Goal: Task Accomplishment & Management: Use online tool/utility

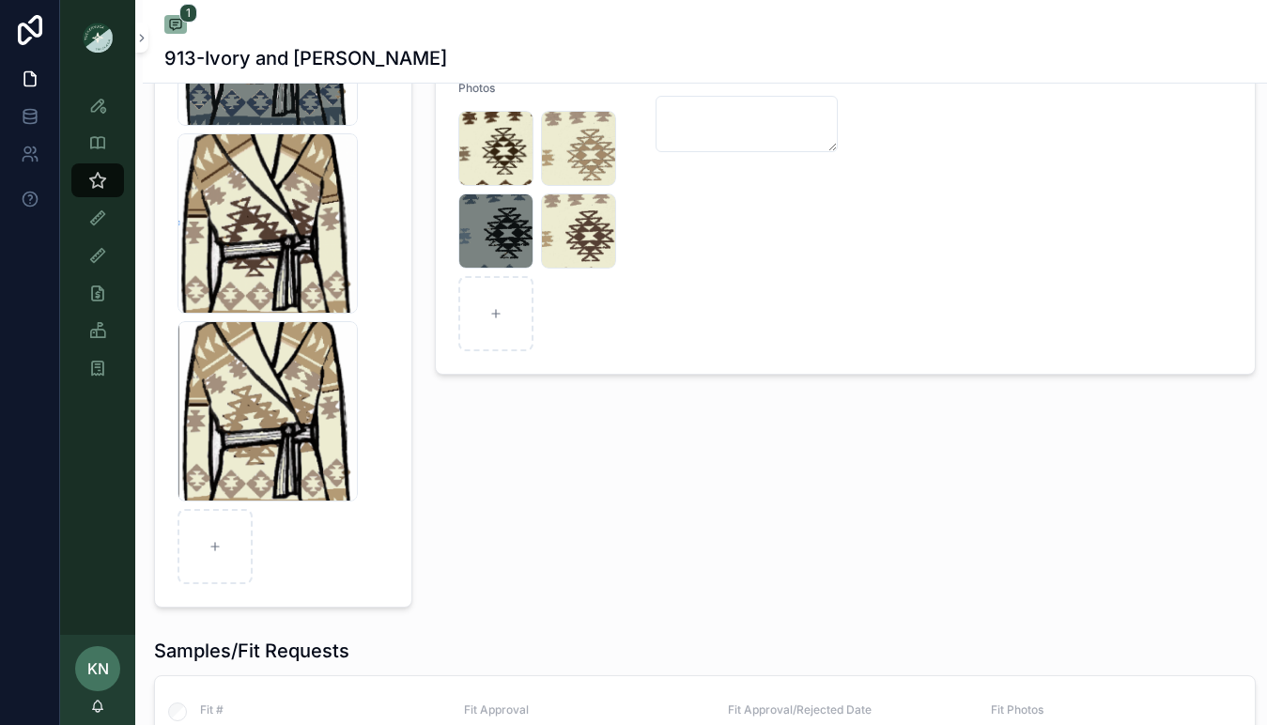
scroll to position [462, 0]
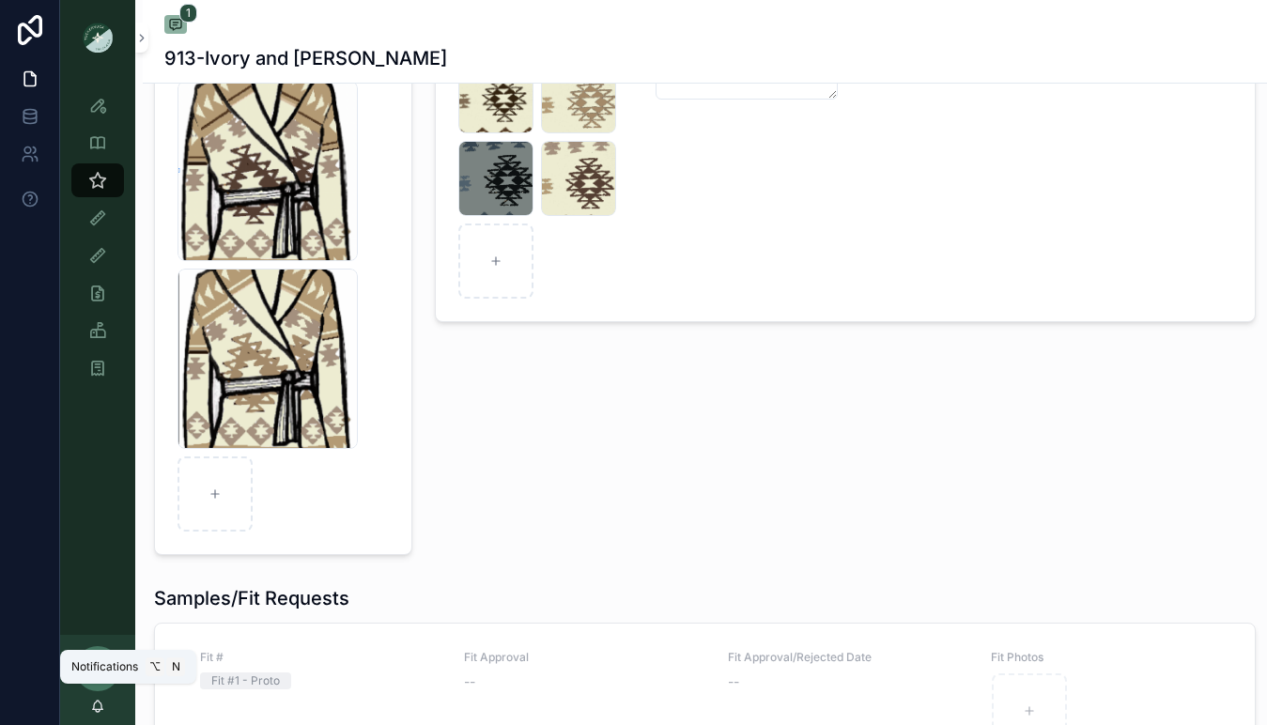
click at [98, 701] on icon "scrollable content" at bounding box center [98, 705] width 10 height 8
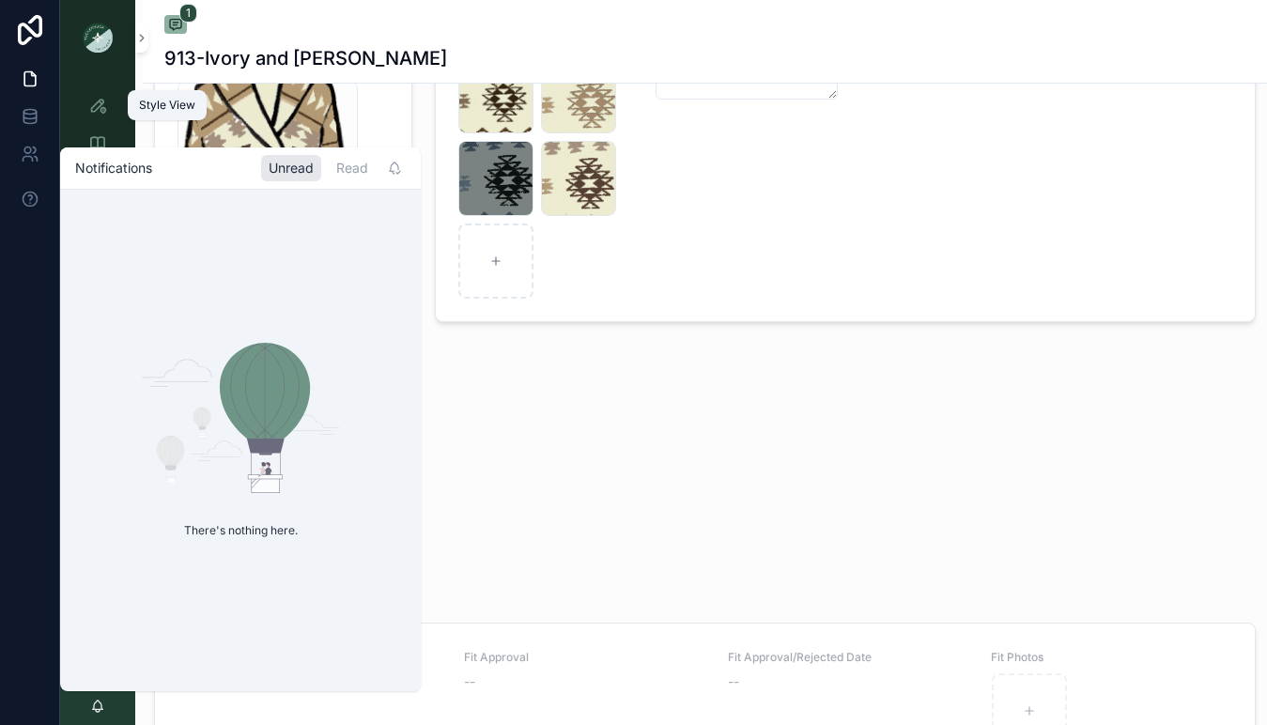
click at [92, 107] on icon "scrollable content" at bounding box center [97, 105] width 19 height 19
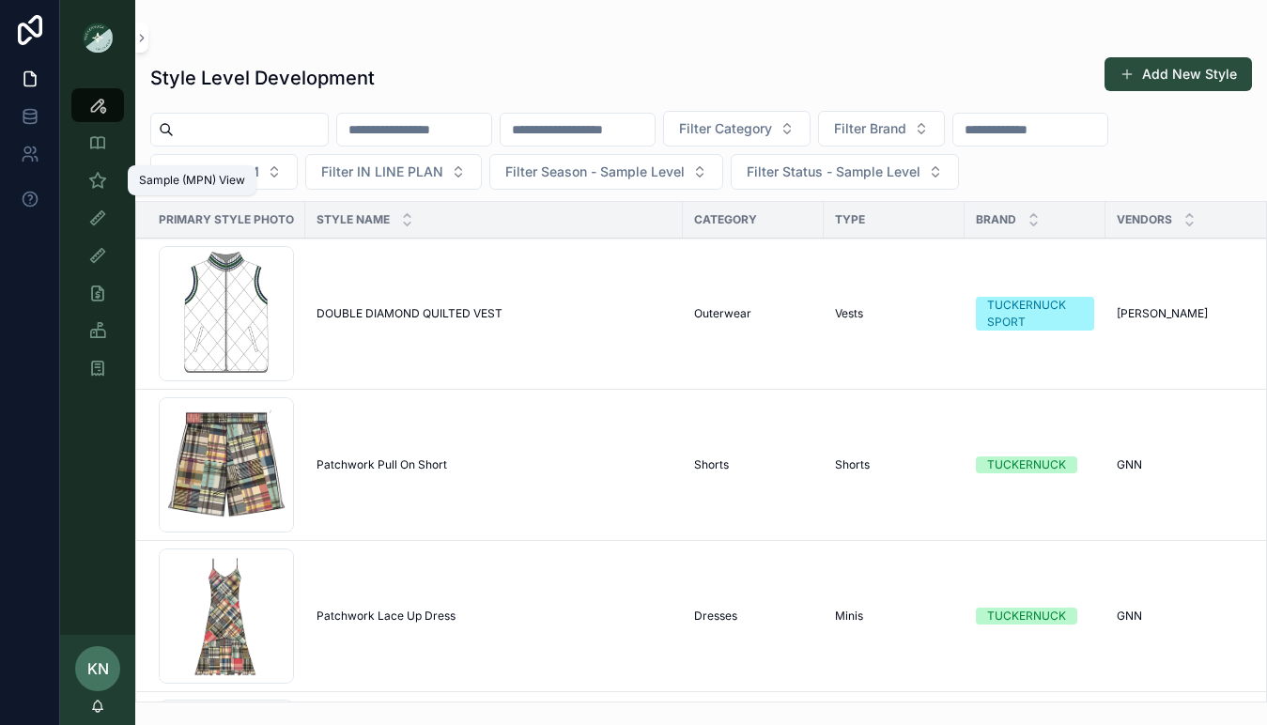
click at [101, 181] on icon "scrollable content" at bounding box center [97, 180] width 19 height 19
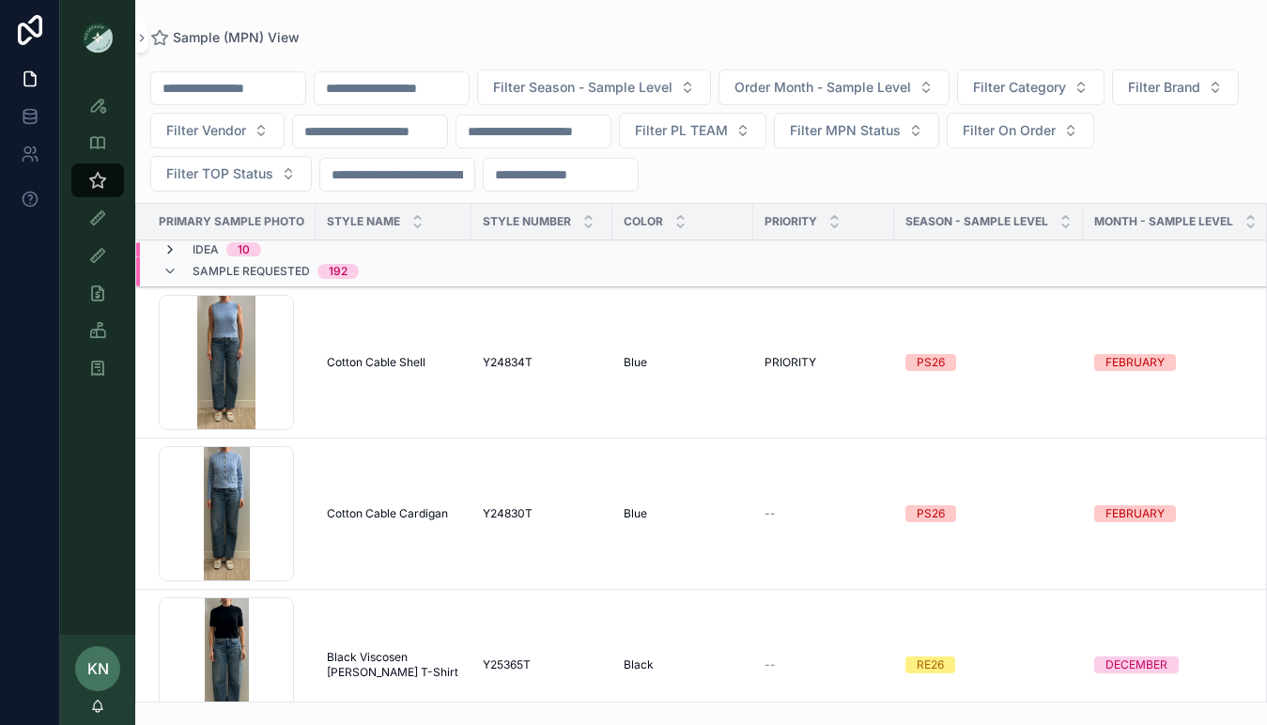
click at [172, 250] on icon "scrollable content" at bounding box center [169, 249] width 15 height 15
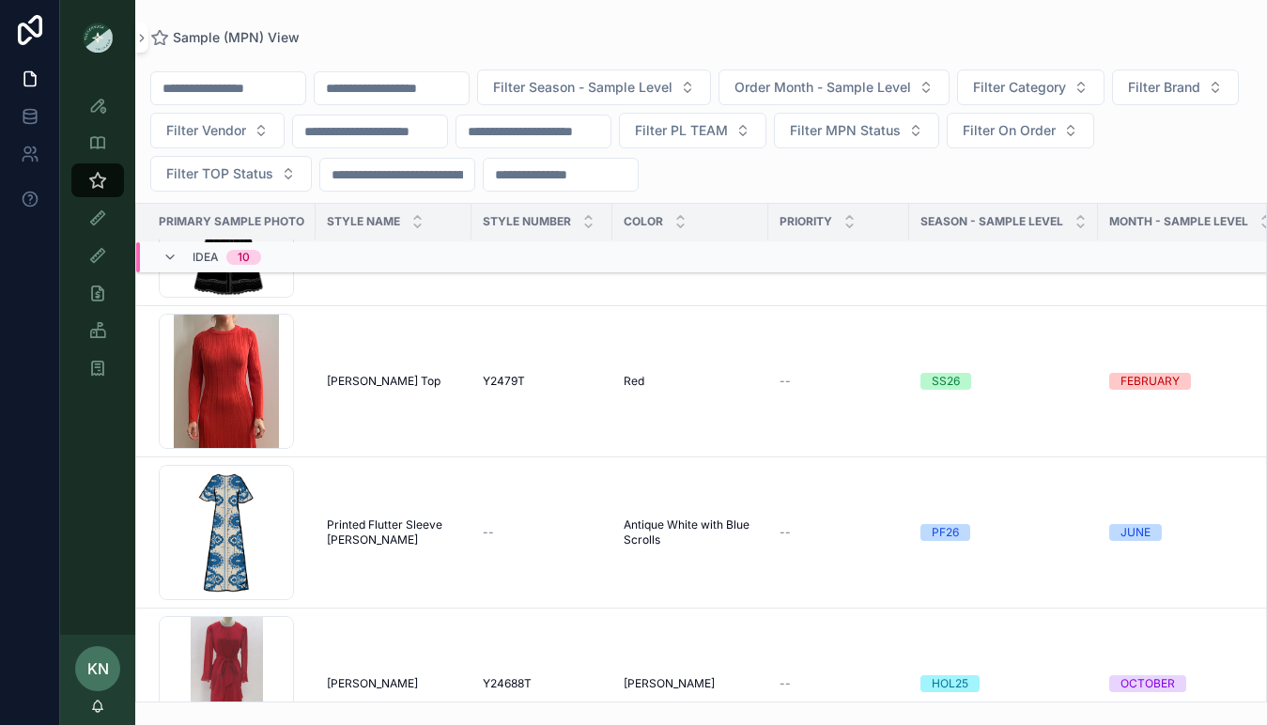
scroll to position [240, 0]
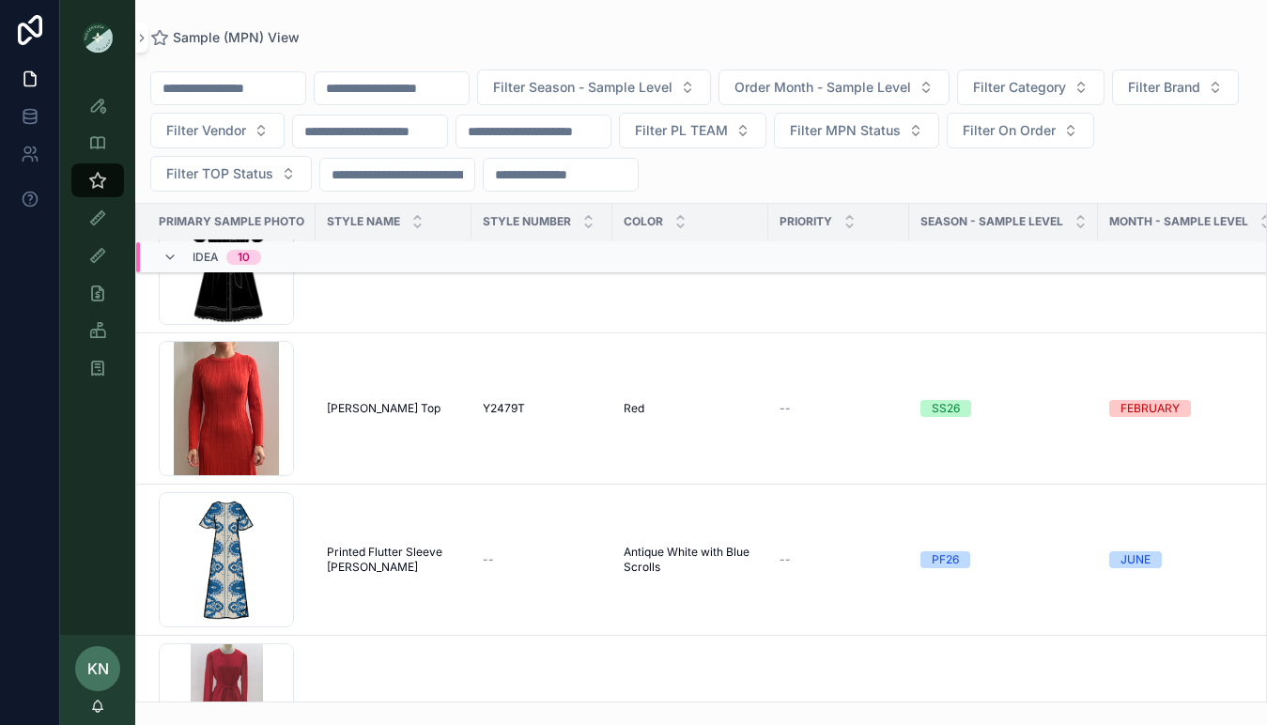
click at [367, 406] on span "Sylvie Top" at bounding box center [384, 408] width 114 height 15
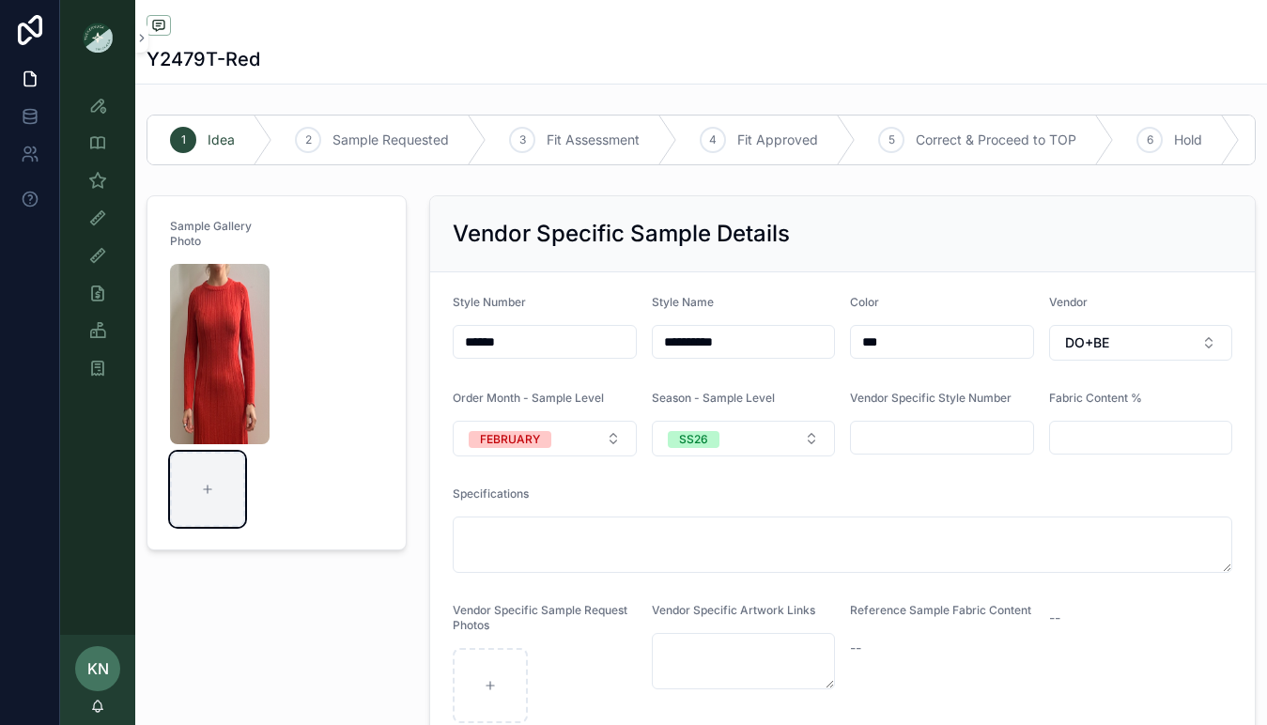
click at [208, 495] on icon "scrollable content" at bounding box center [207, 489] width 13 height 13
click at [97, 175] on icon "scrollable content" at bounding box center [97, 180] width 19 height 19
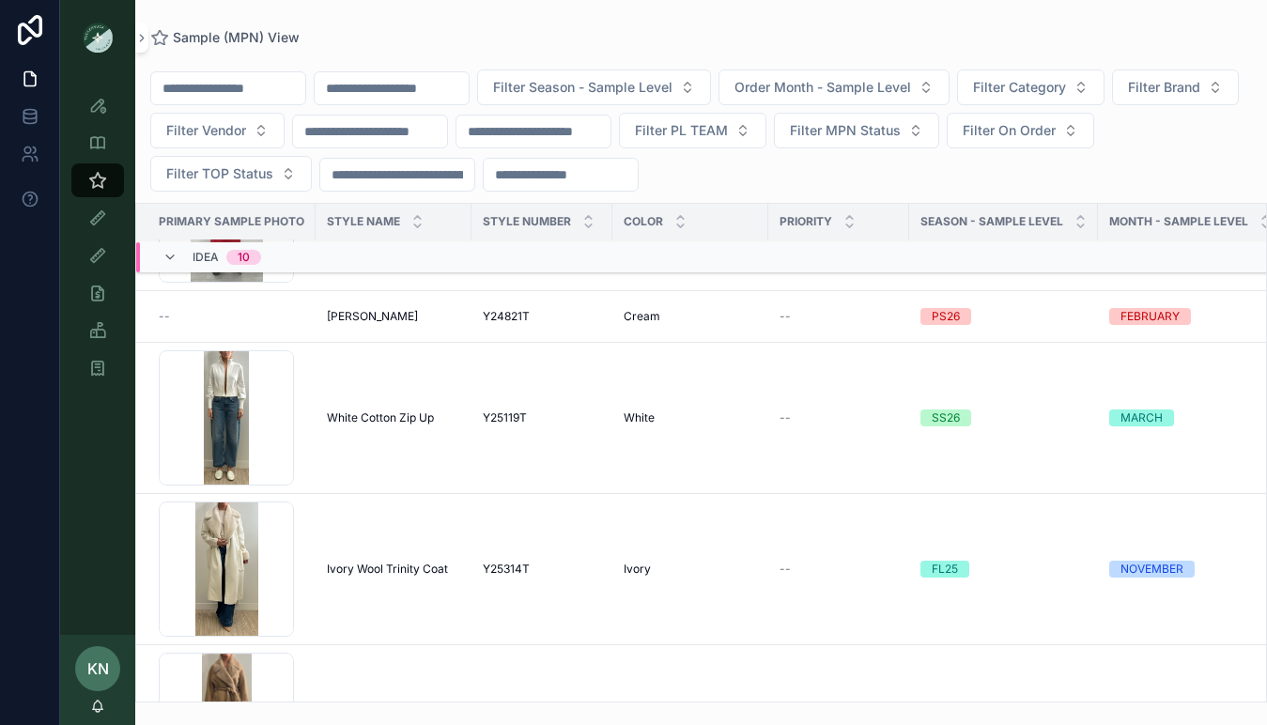
scroll to position [441, 0]
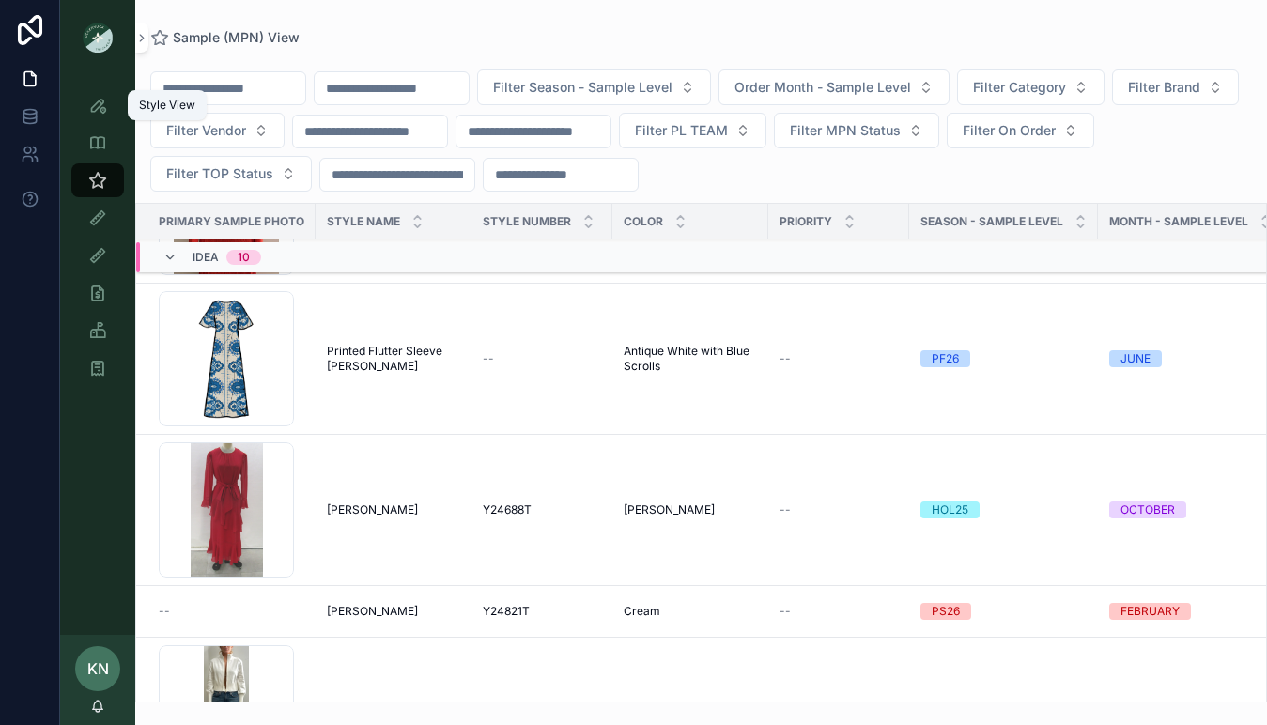
click at [85, 108] on div "Style View" at bounding box center [98, 105] width 30 height 30
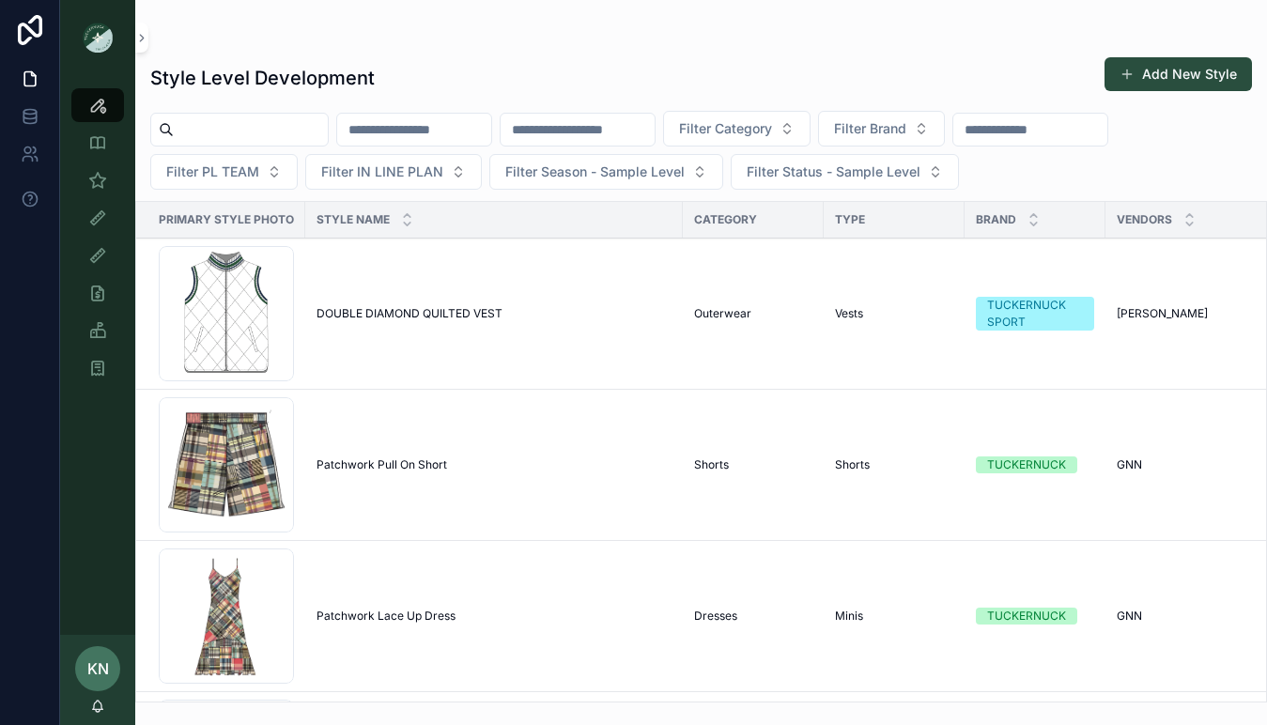
click at [485, 120] on input "scrollable content" at bounding box center [414, 129] width 154 height 26
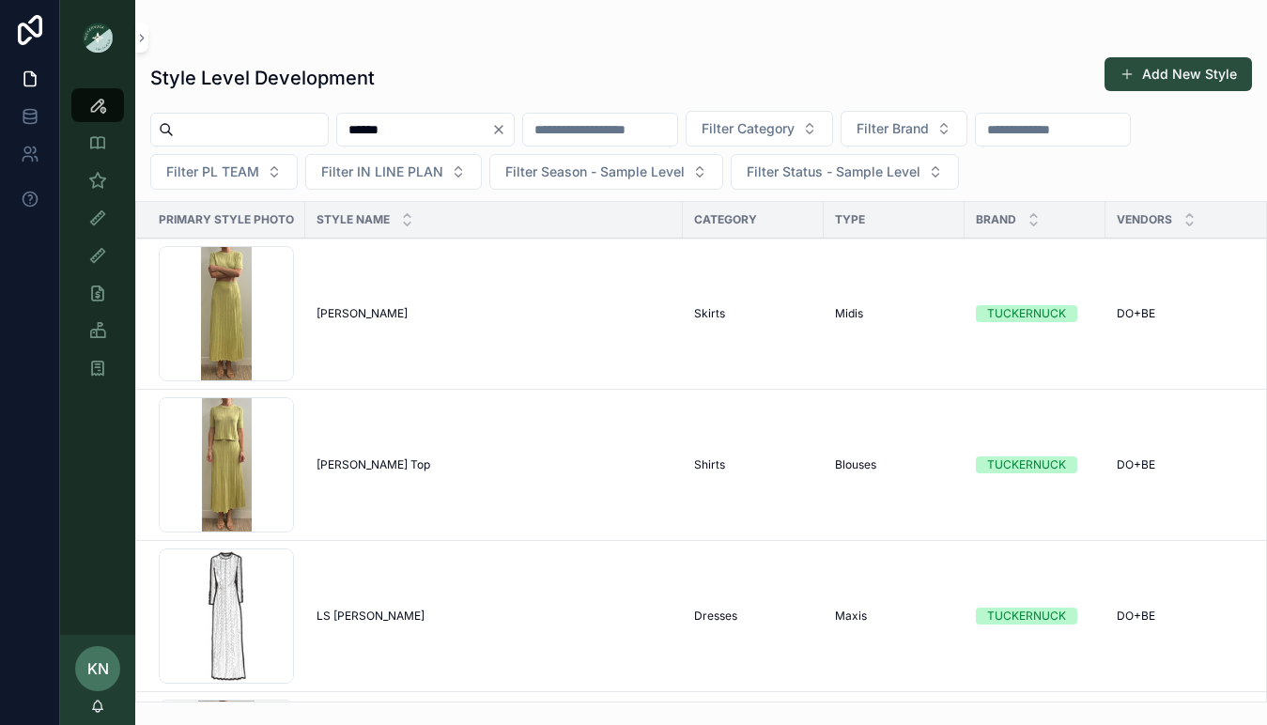
scroll to position [0, 9]
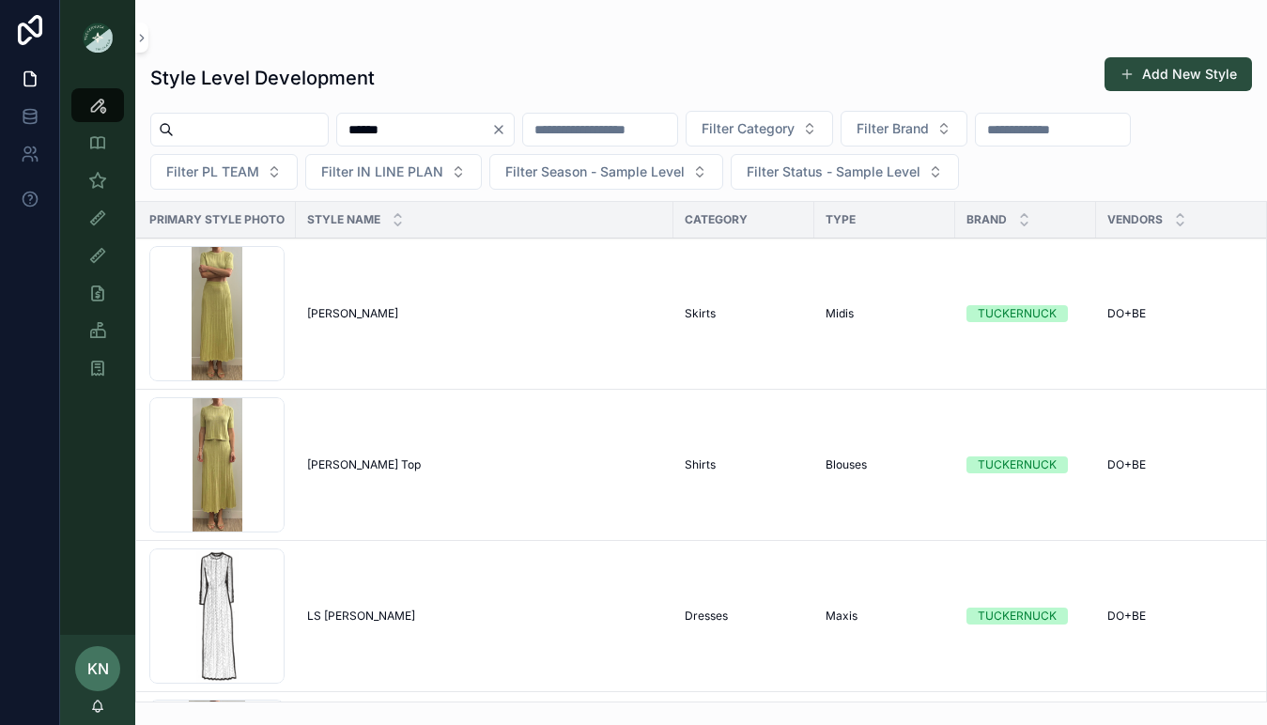
type input "******"
click at [347, 311] on span "Sylvie Skirt" at bounding box center [352, 313] width 91 height 15
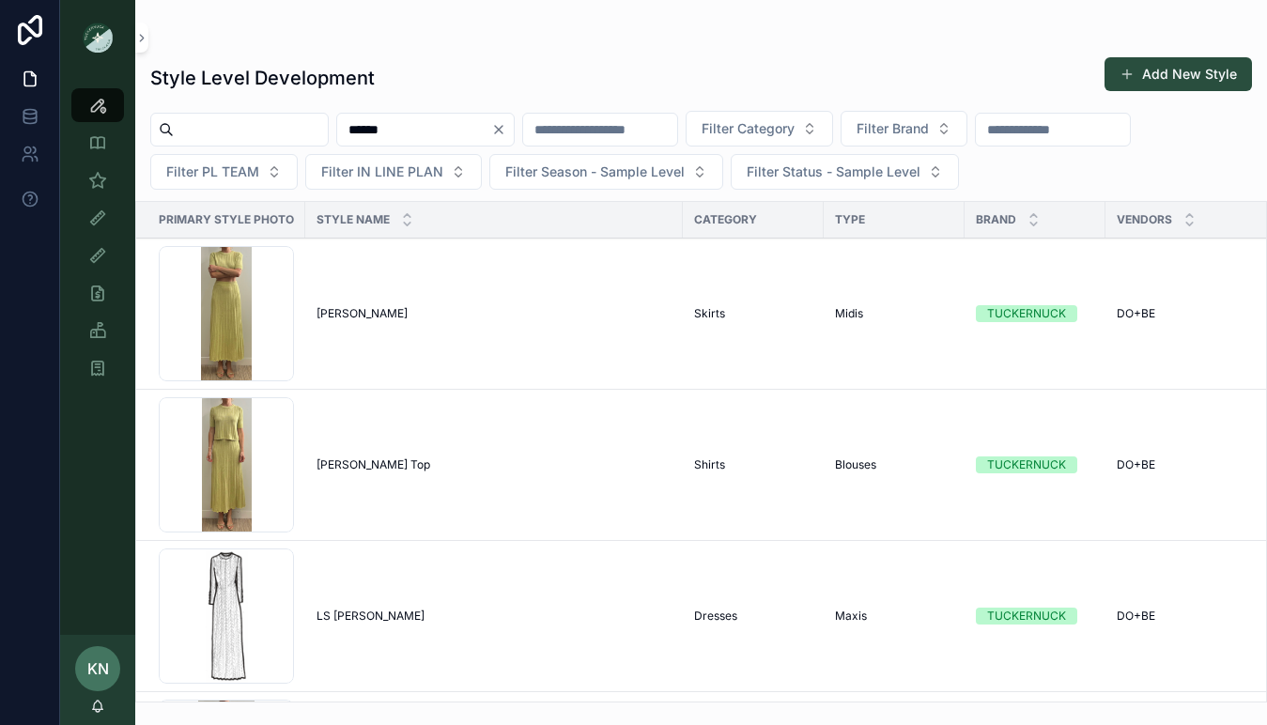
click at [237, 423] on div "Screenshot-2025-08-29-at-11.35.30-AM .png" at bounding box center [226, 464] width 135 height 135
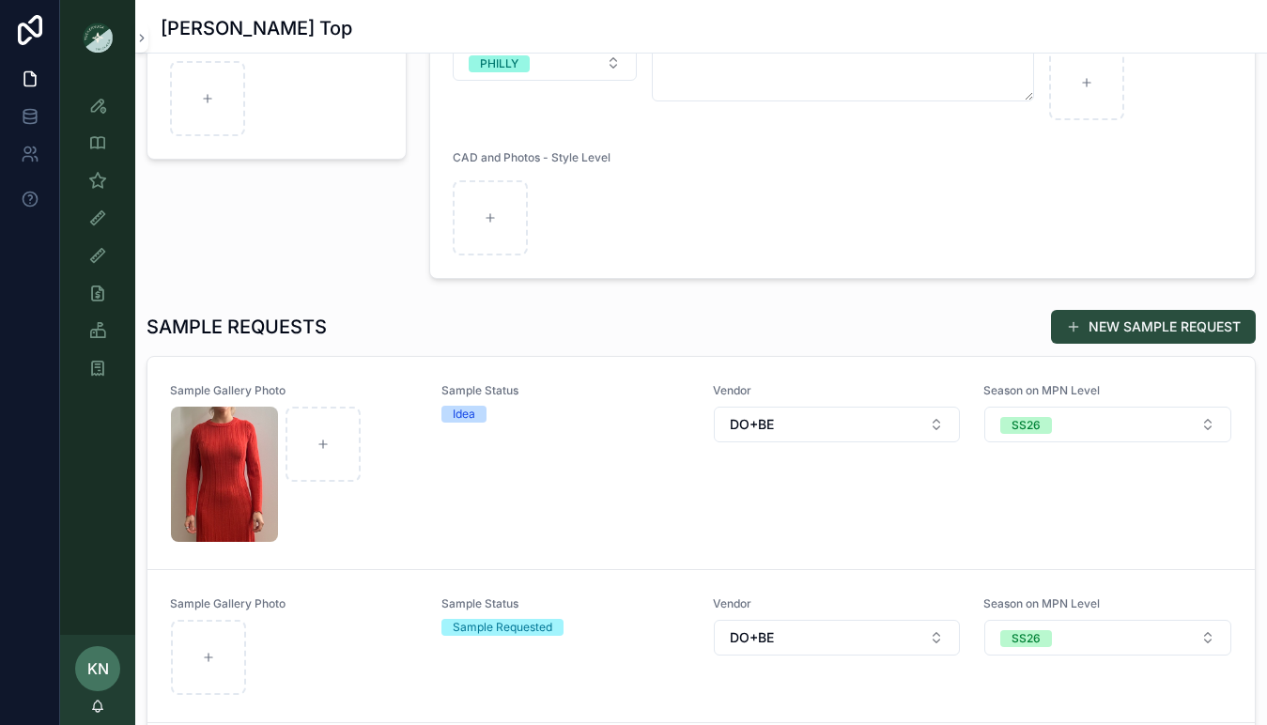
scroll to position [454, 0]
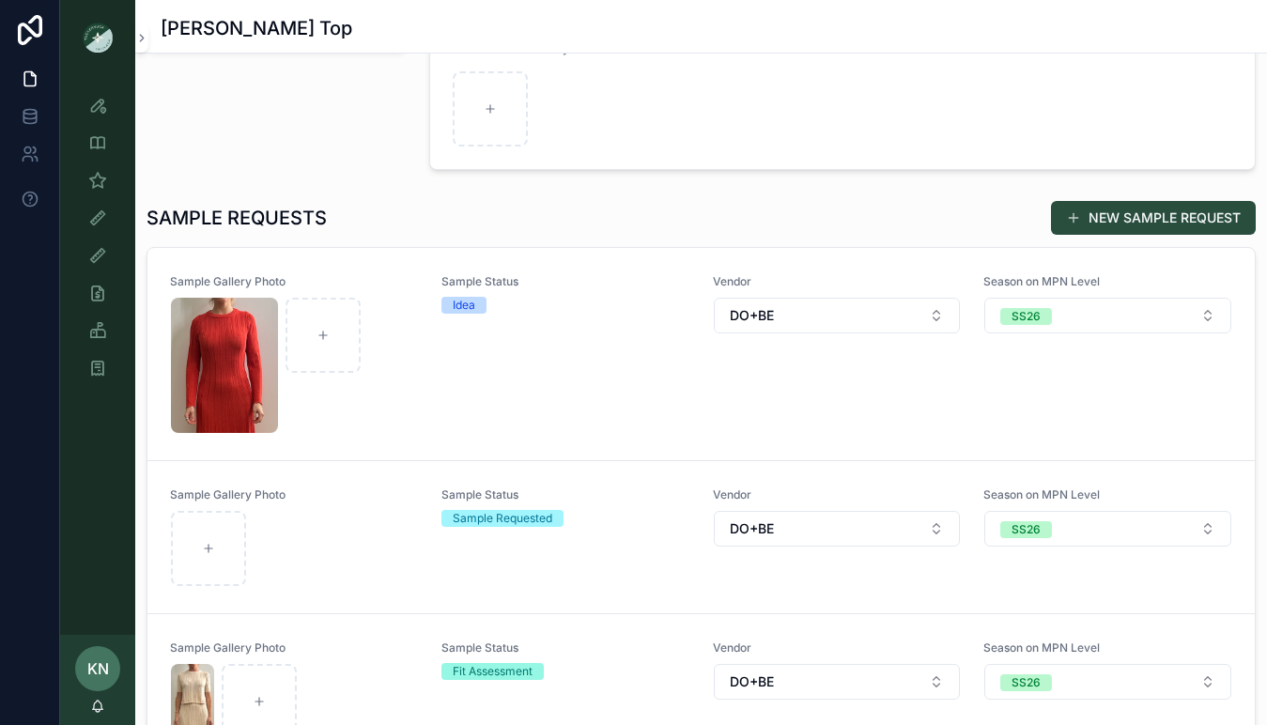
click at [401, 362] on div "scrollable content" at bounding box center [294, 365] width 247 height 135
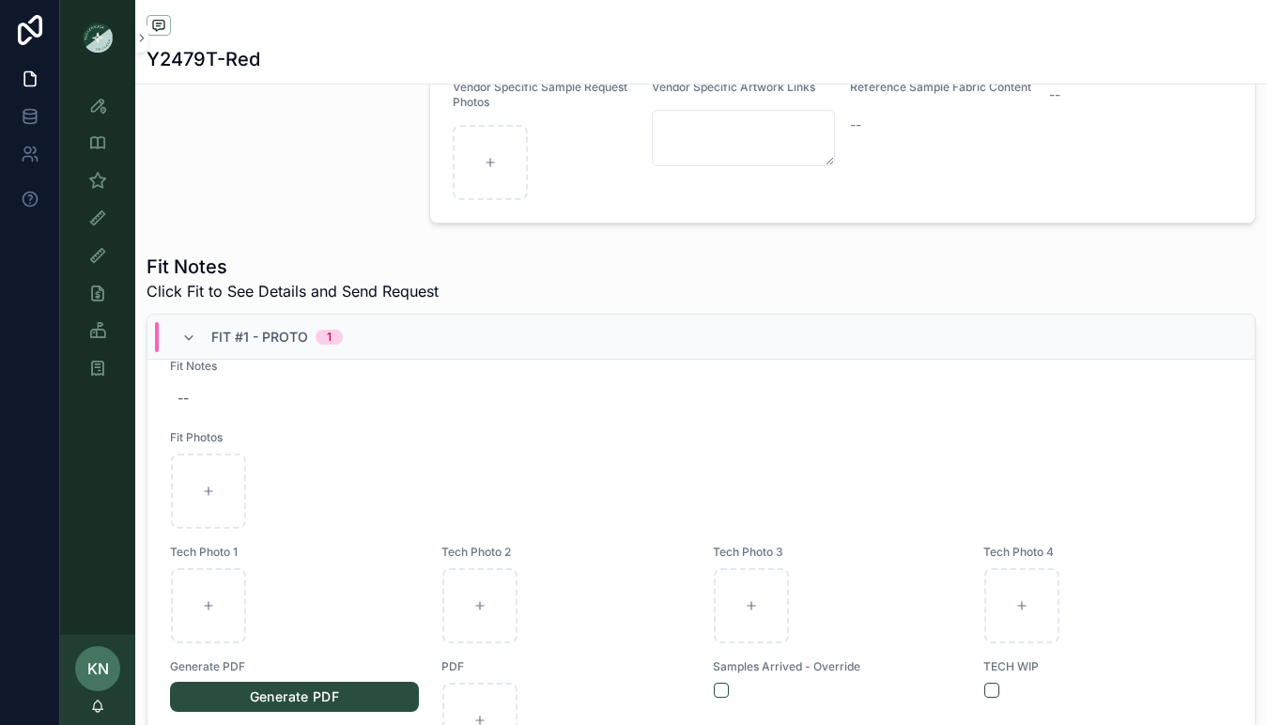
scroll to position [401, 0]
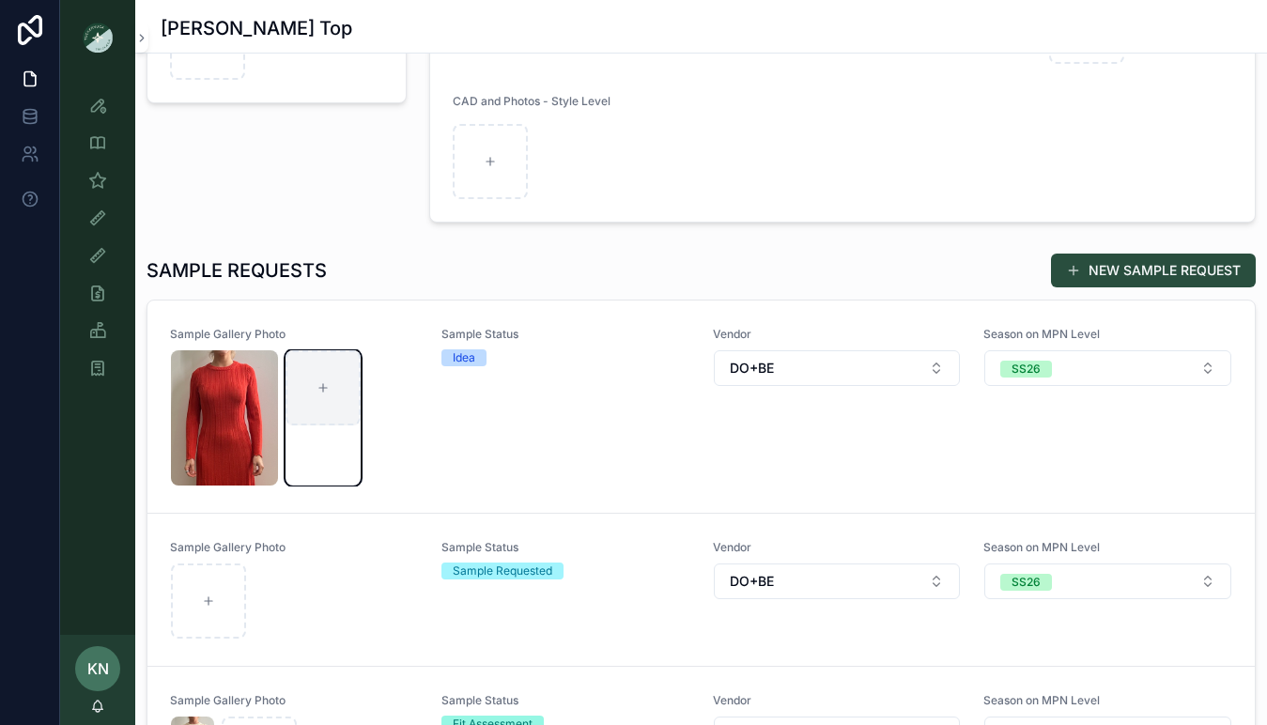
click at [323, 383] on icon "scrollable content" at bounding box center [322, 387] width 13 height 13
type input "**********"
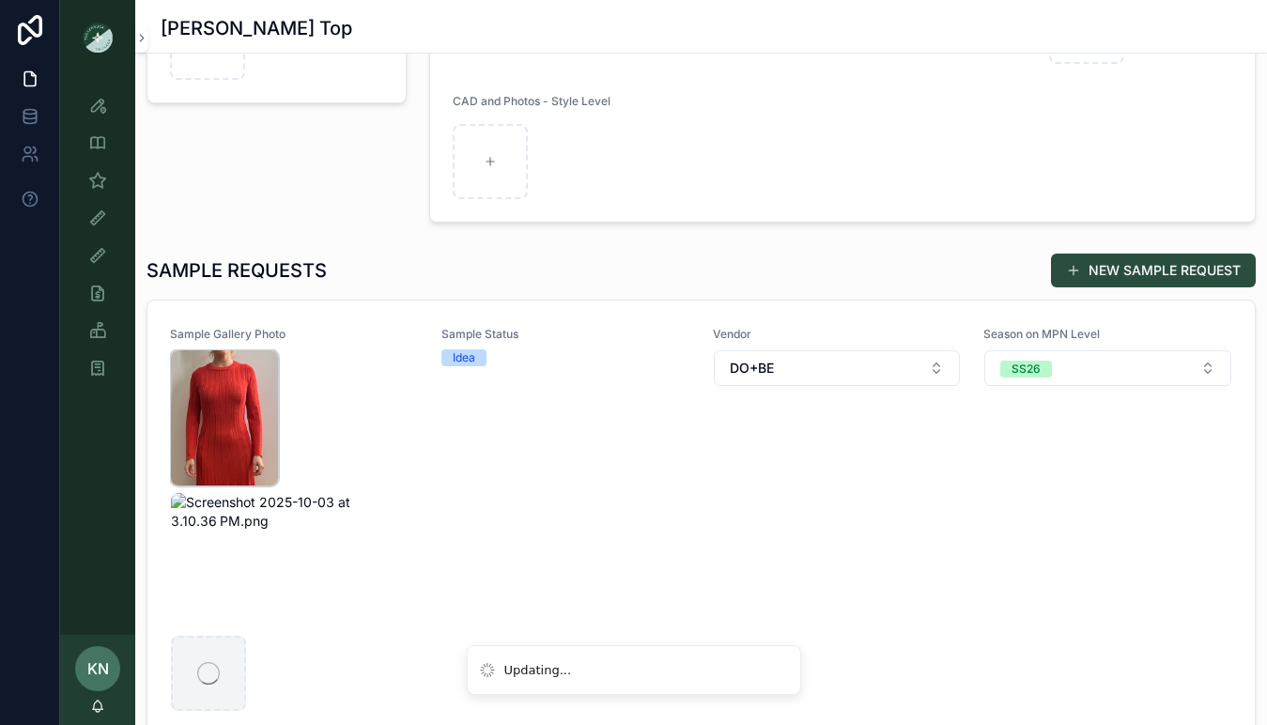
click at [256, 446] on img "scrollable content" at bounding box center [224, 417] width 107 height 135
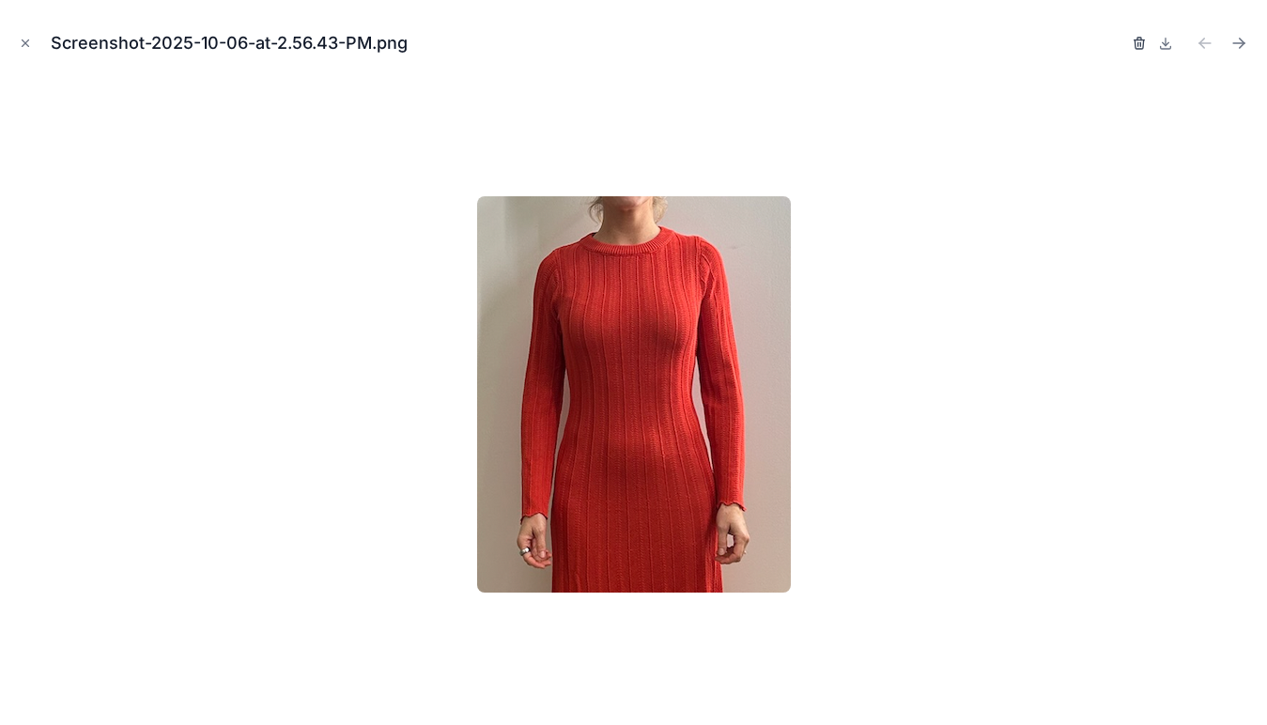
click at [1135, 44] on icon "button" at bounding box center [1139, 43] width 15 height 15
click at [1123, 43] on icon "button" at bounding box center [1120, 44] width 8 height 8
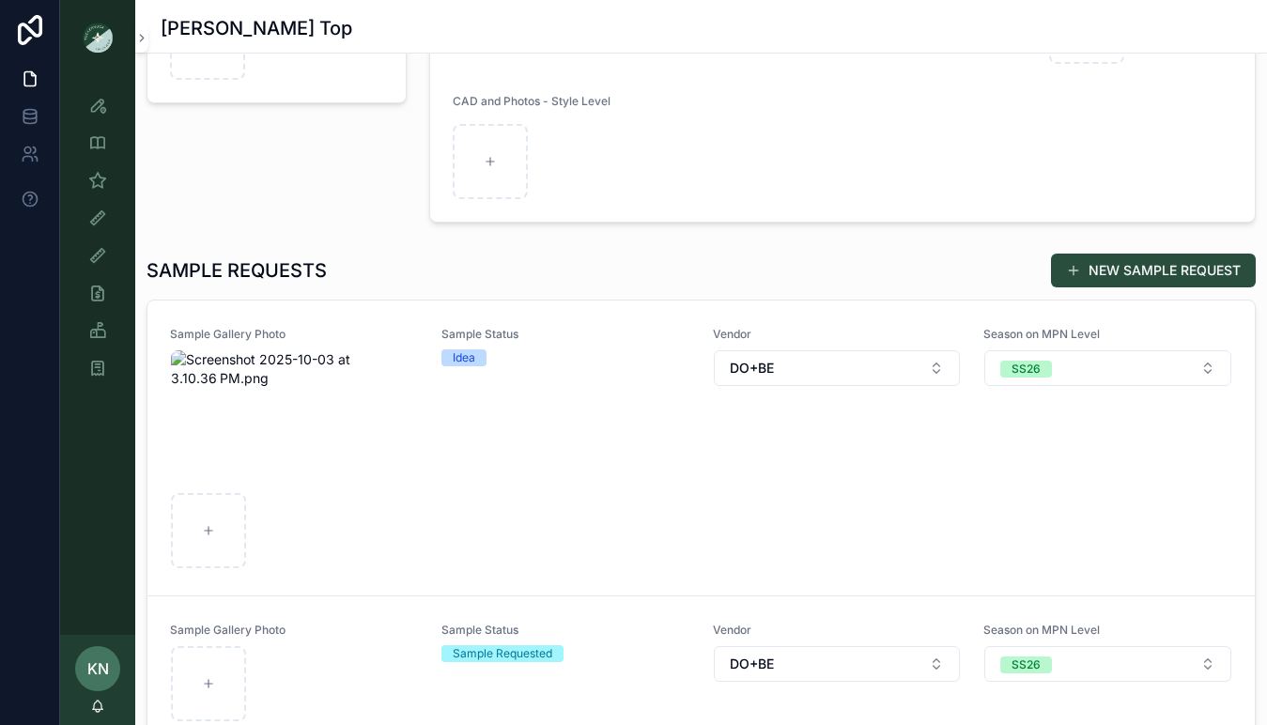
scroll to position [25, 0]
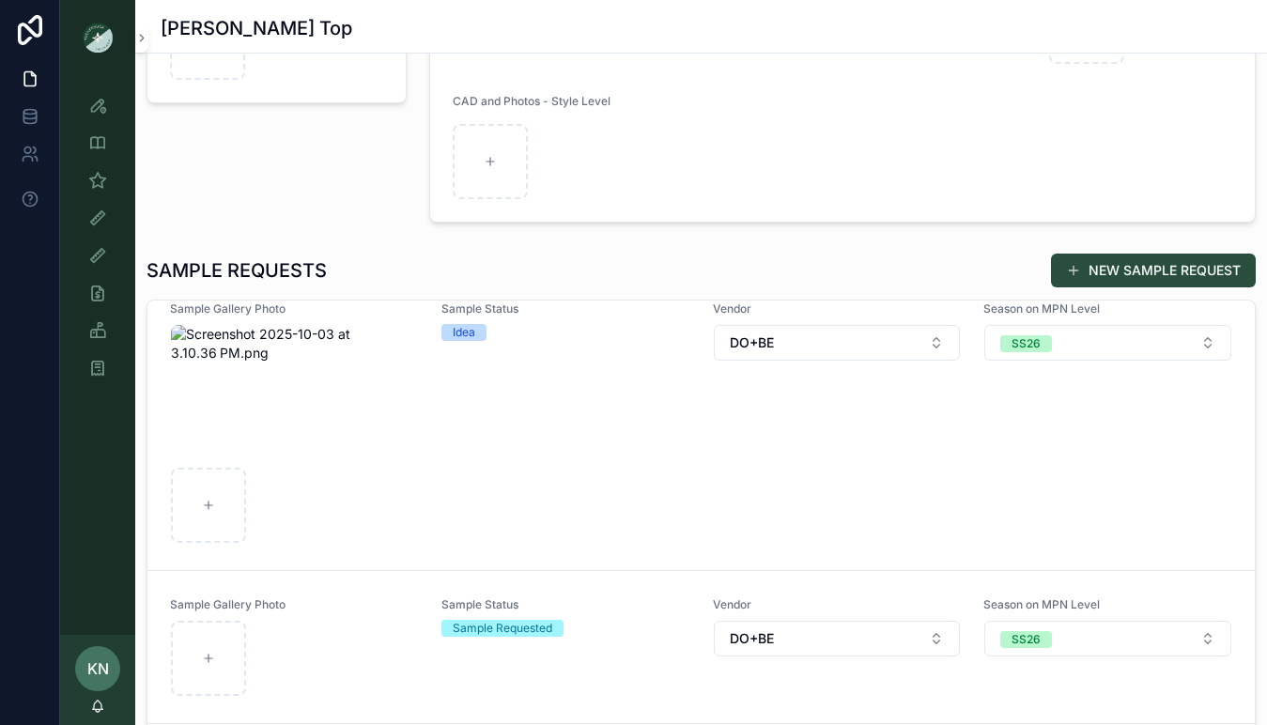
click at [424, 394] on div "Sample Gallery Photo Sample Status Idea Vendor DO+BE Season on MPN Level SS26" at bounding box center [701, 422] width 1062 height 242
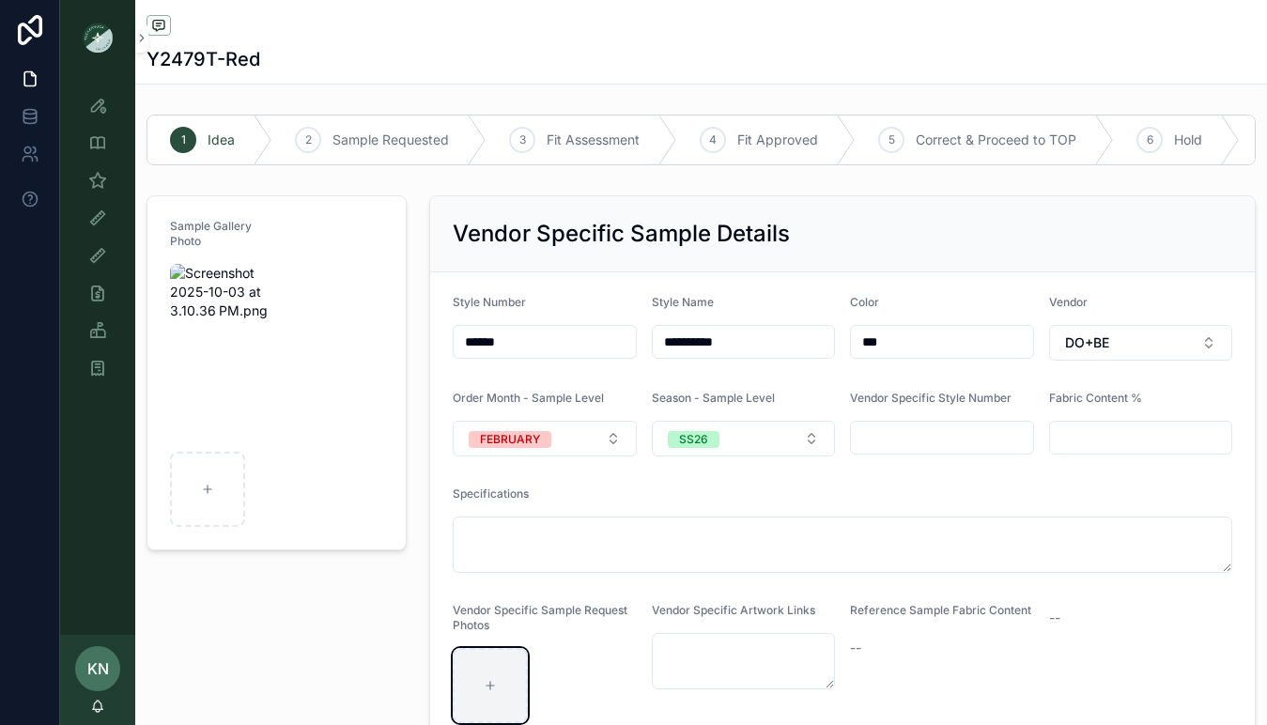
click at [492, 654] on div "scrollable content" at bounding box center [490, 685] width 75 height 75
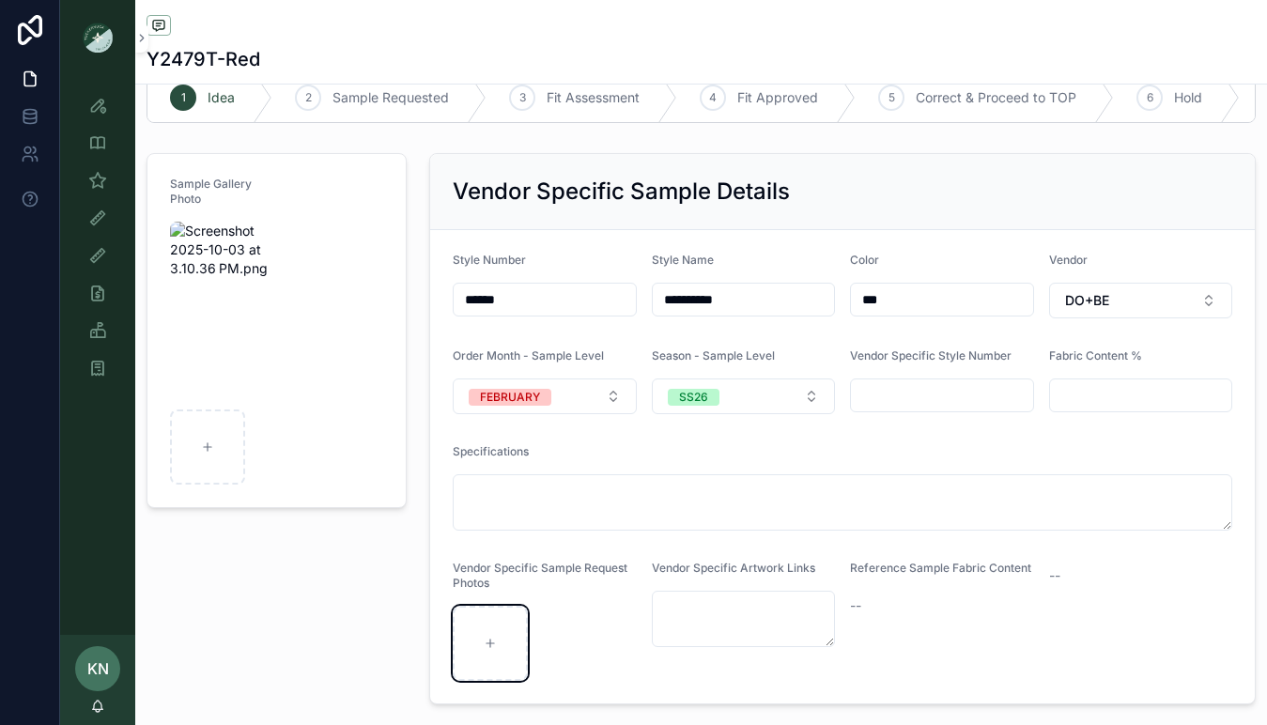
scroll to position [48, 0]
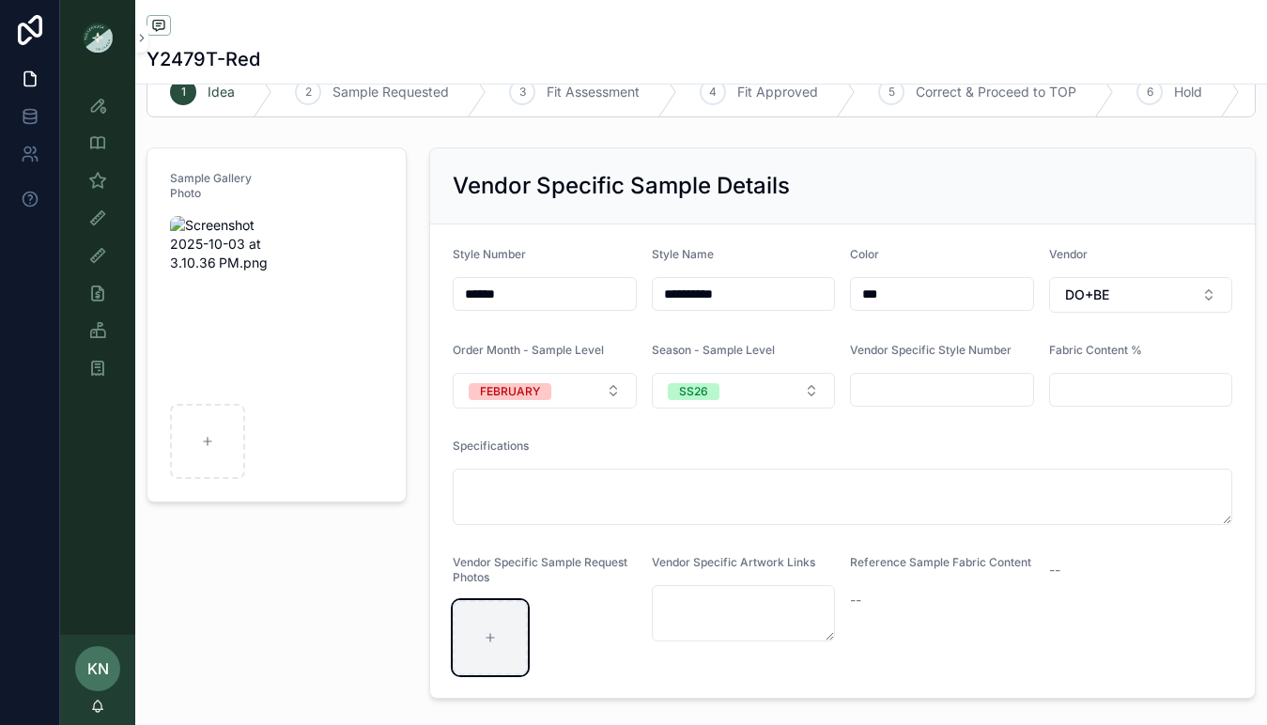
click at [488, 621] on div "scrollable content" at bounding box center [490, 637] width 75 height 75
type input "**********"
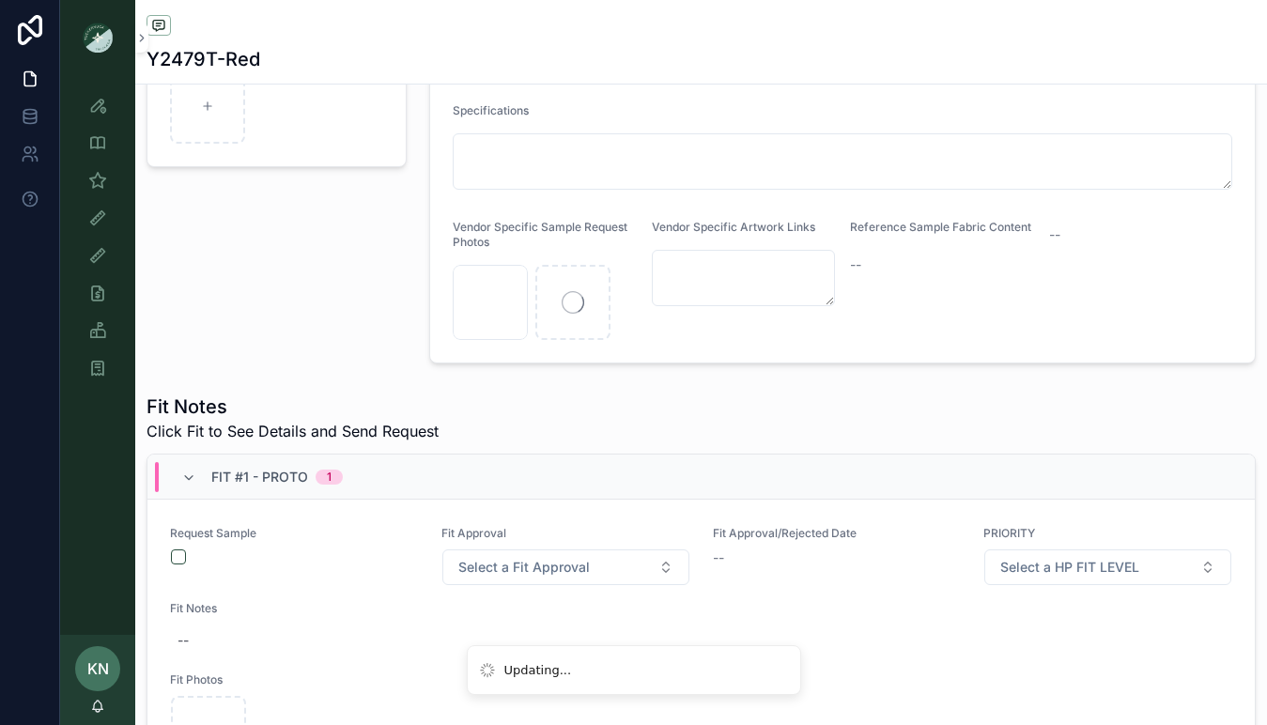
scroll to position [395, 0]
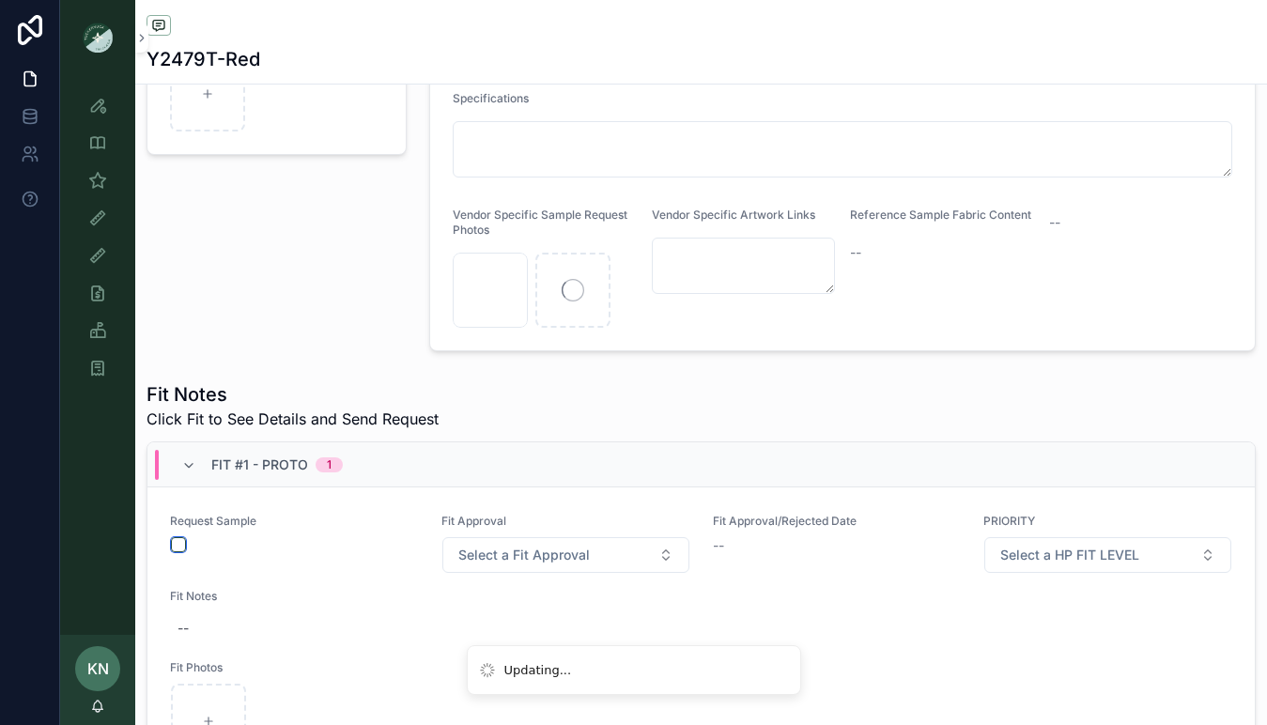
click at [180, 547] on button "scrollable content" at bounding box center [178, 544] width 15 height 15
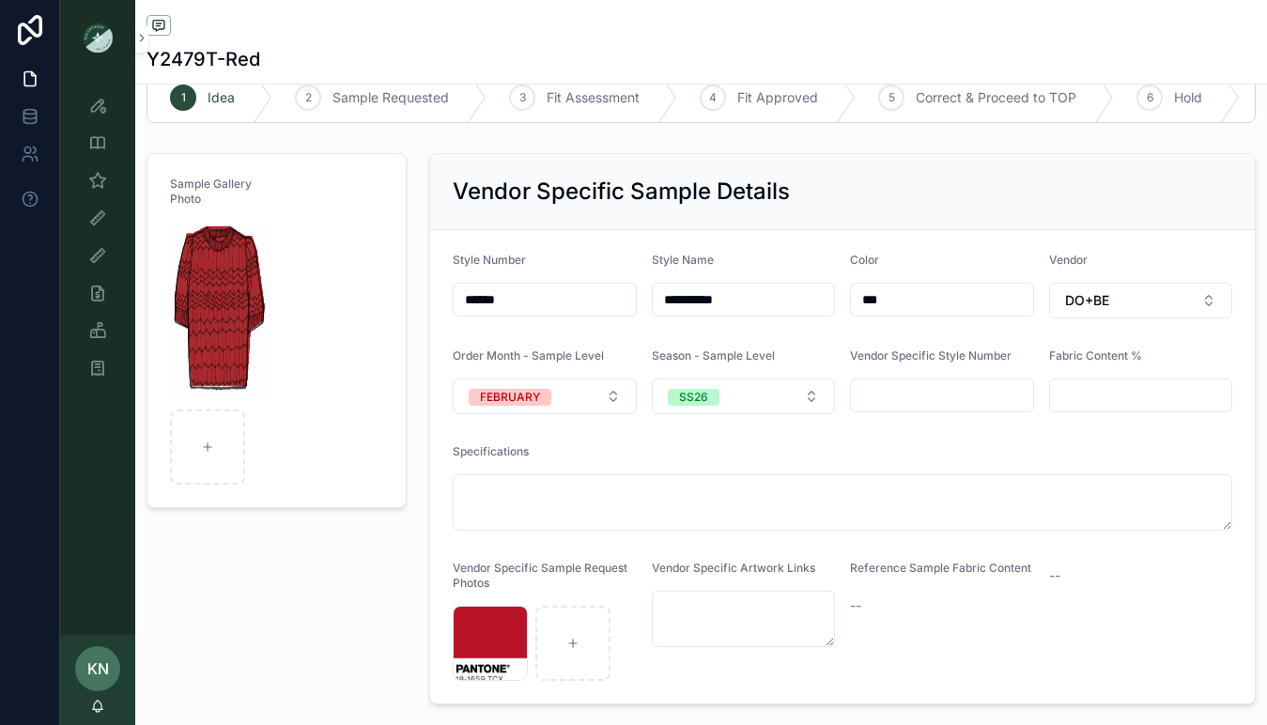
scroll to position [14, 0]
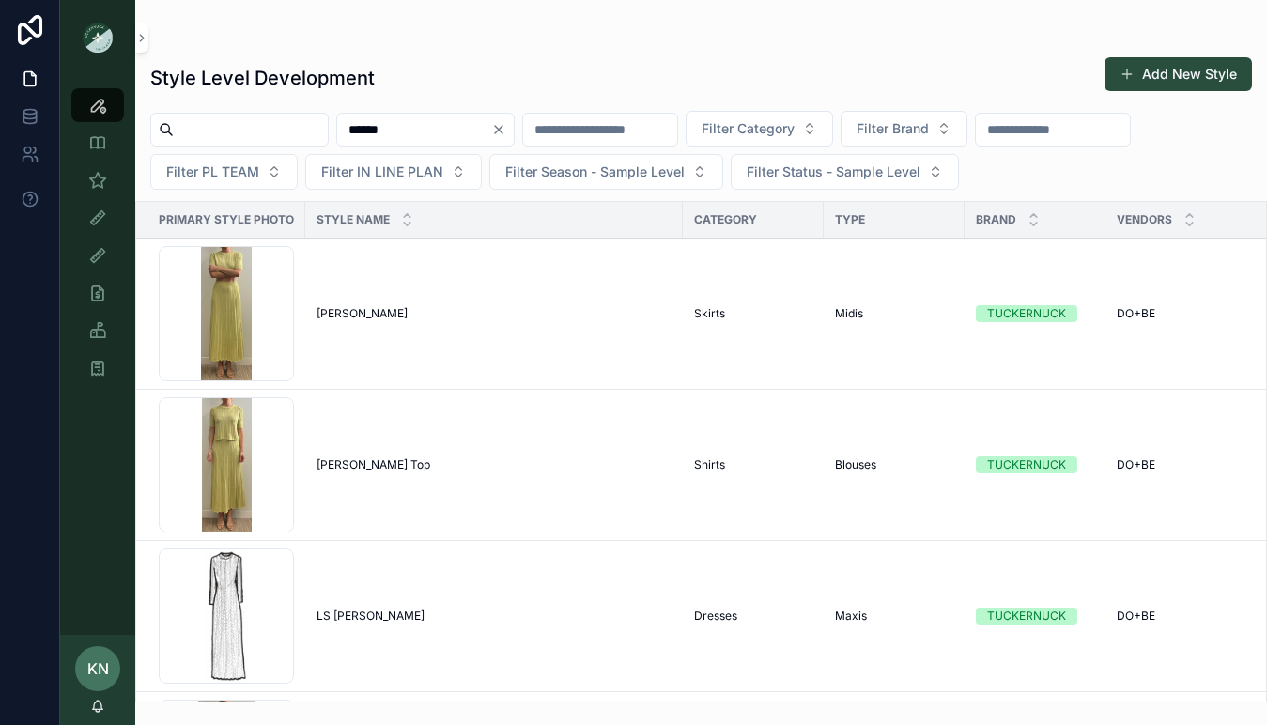
click at [336, 296] on td "Sylvie Skirt Sylvie Skirt" at bounding box center [493, 314] width 377 height 151
click at [336, 321] on td "Sylvie Skirt Sylvie Skirt" at bounding box center [493, 314] width 377 height 151
click at [335, 315] on span "Sylvie Skirt" at bounding box center [361, 313] width 91 height 15
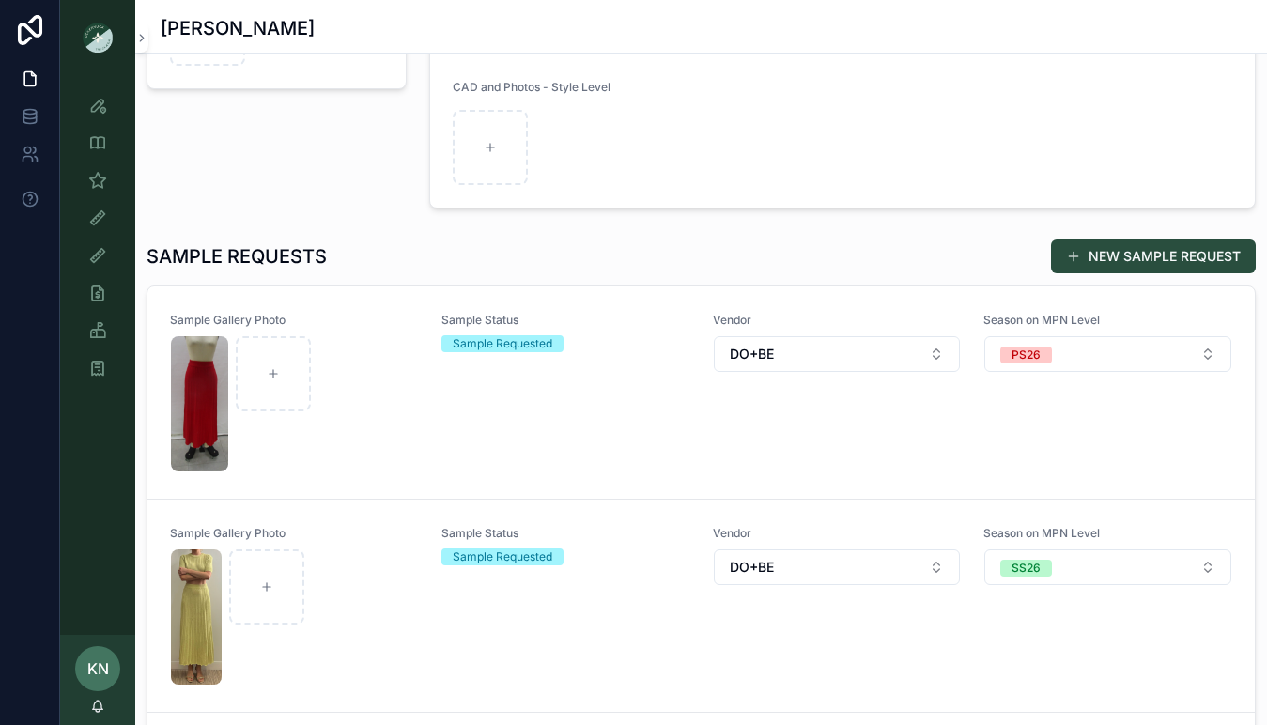
scroll to position [469, 0]
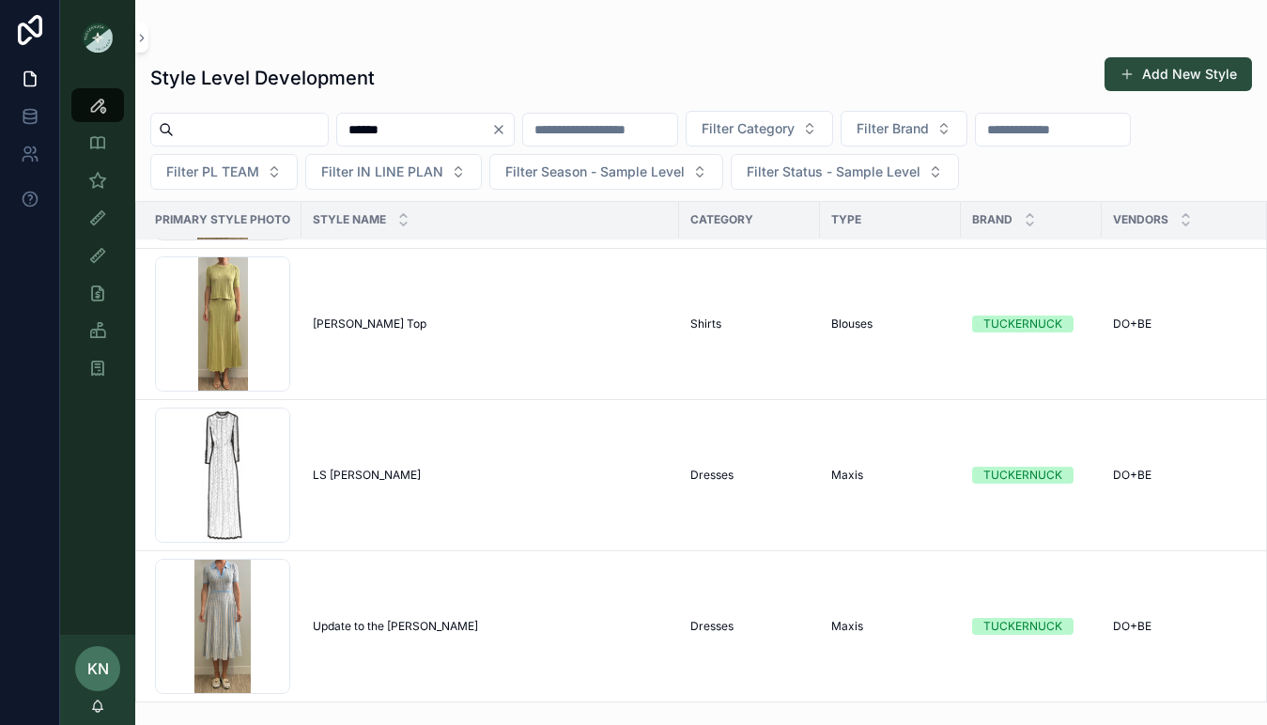
scroll to position [0, 4]
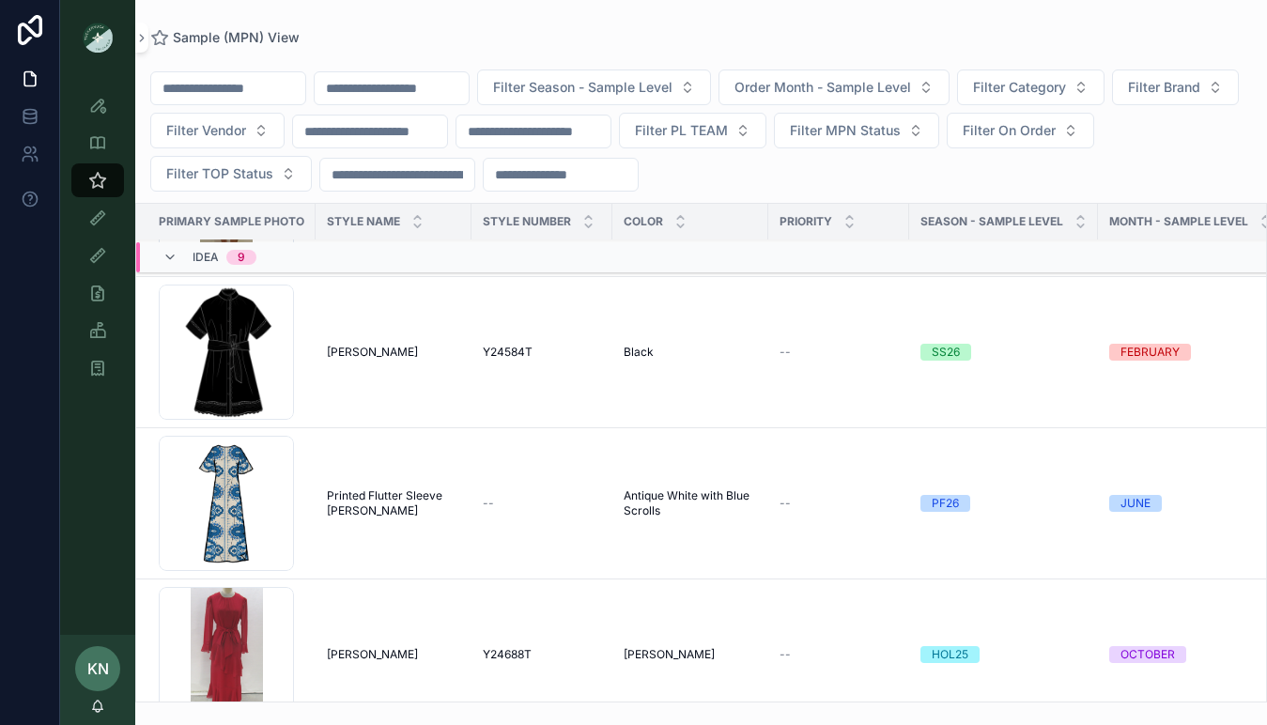
scroll to position [153, 0]
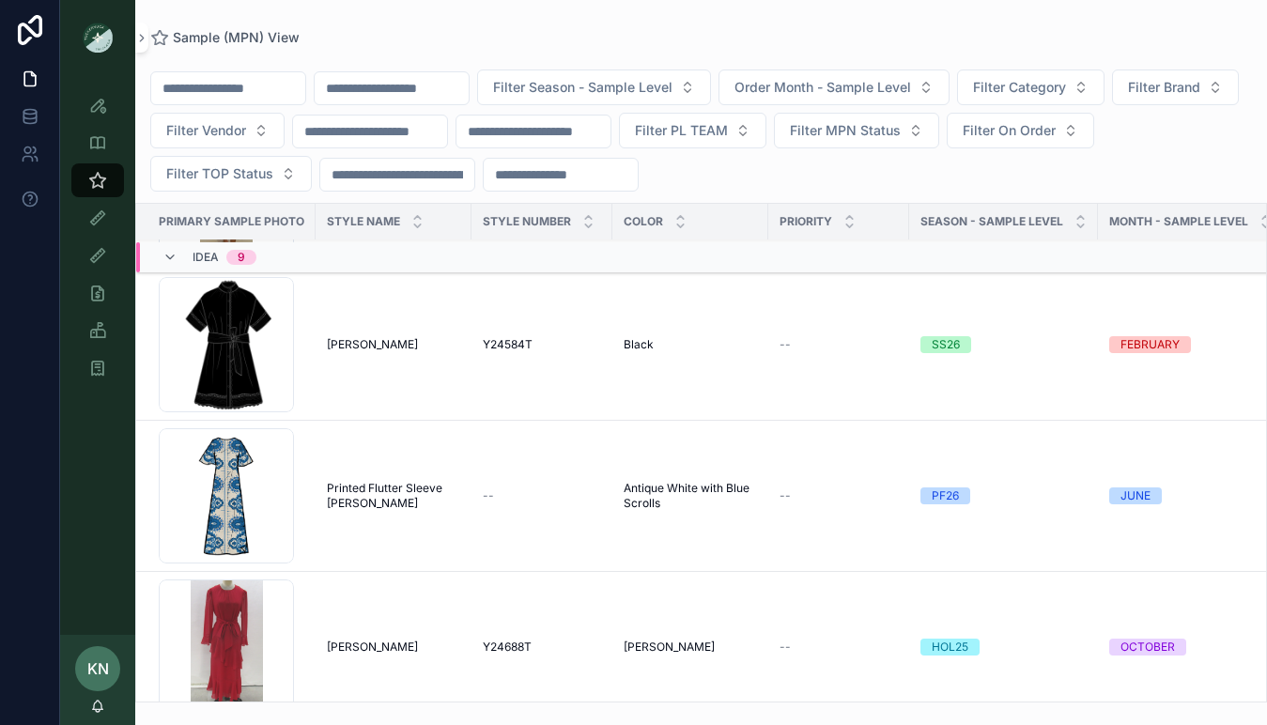
click at [395, 88] on input "scrollable content" at bounding box center [392, 88] width 154 height 26
click at [269, 88] on input "scrollable content" at bounding box center [228, 88] width 154 height 26
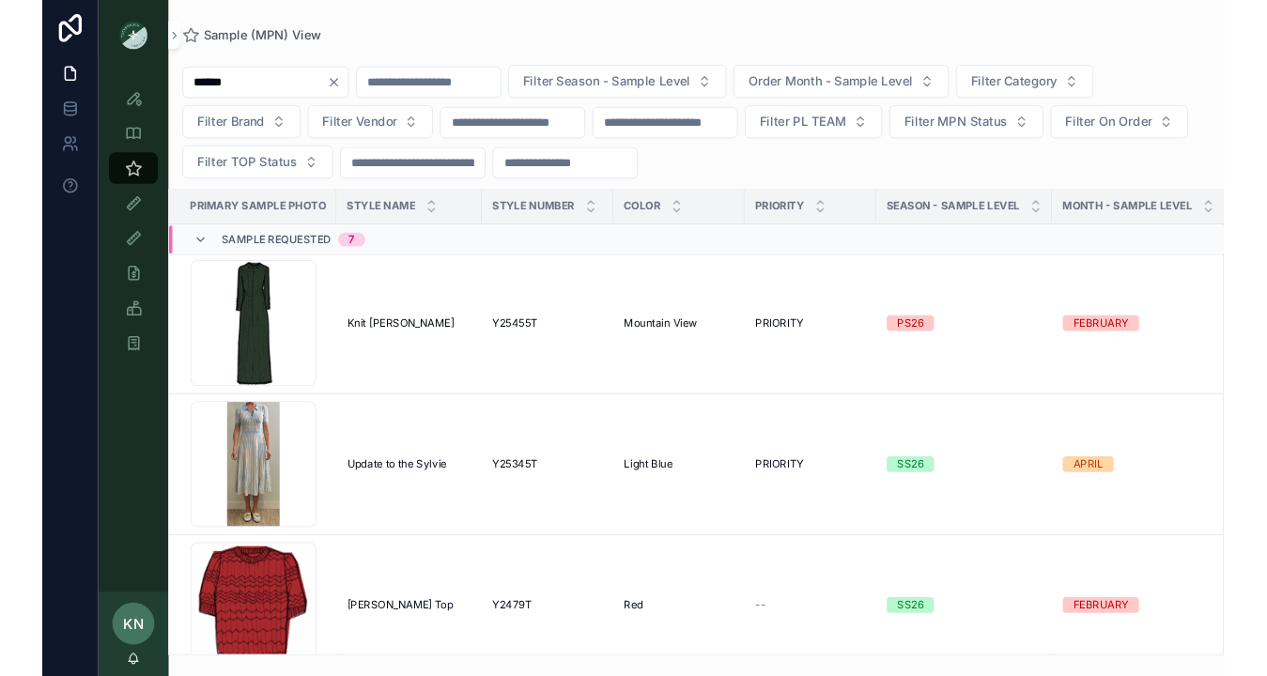
scroll to position [6, 0]
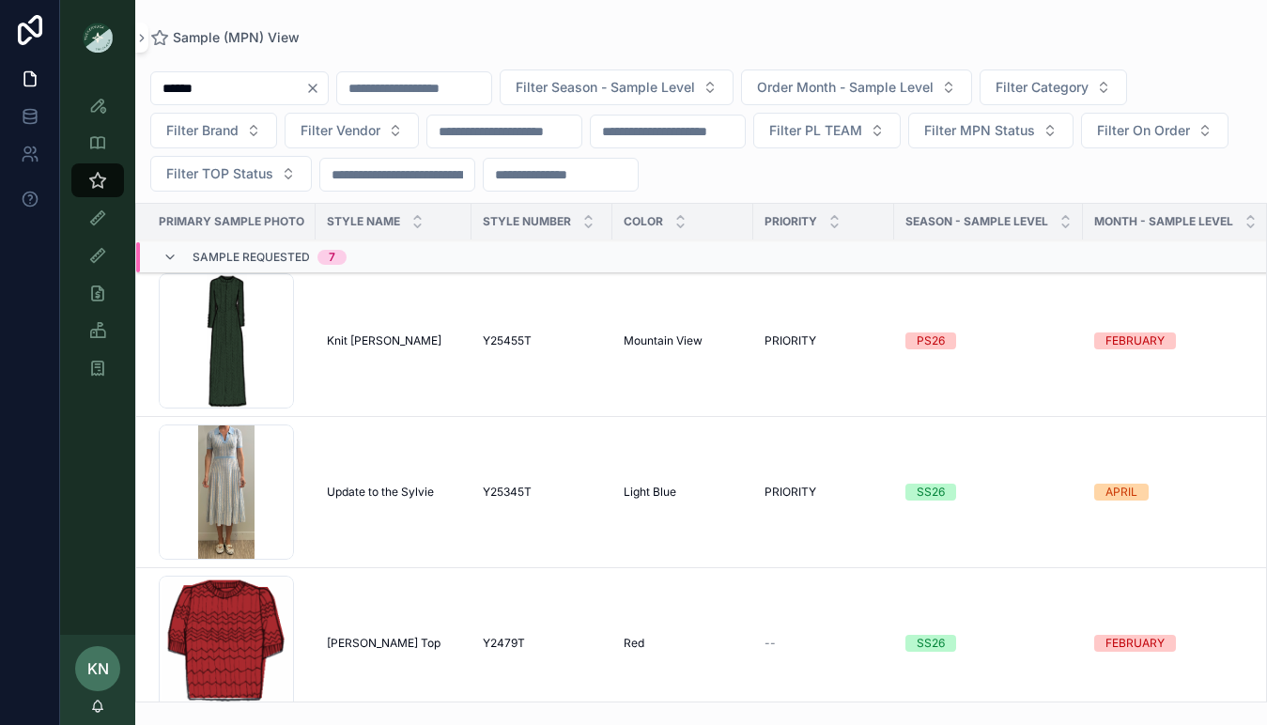
type input "******"
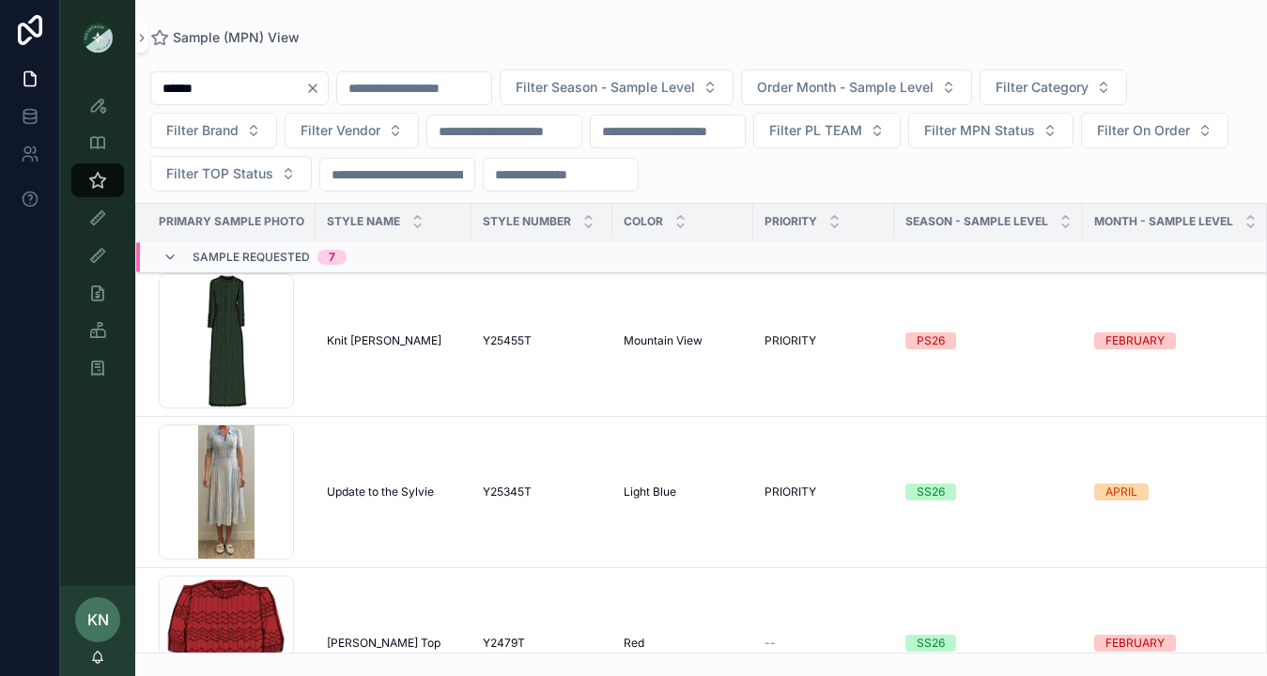
click at [392, 336] on span "Knit Sylvie Dress" at bounding box center [384, 340] width 115 height 15
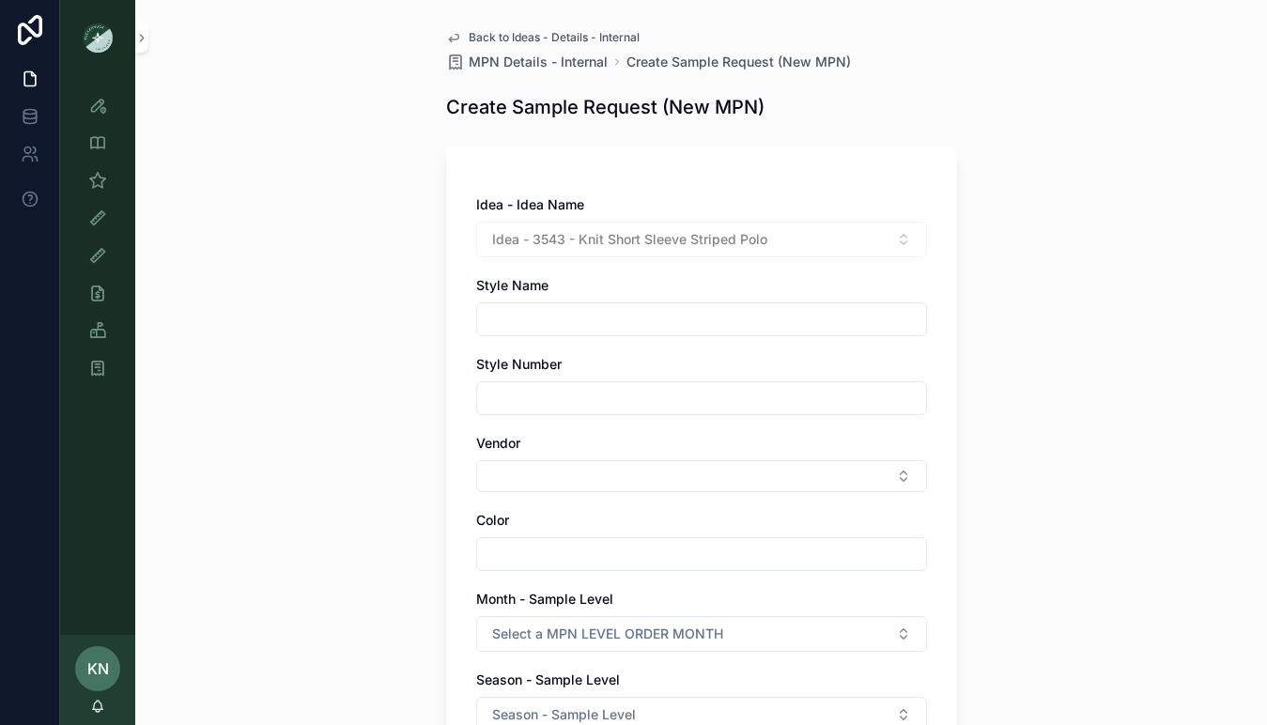
click at [100, 39] on img "scrollable content" at bounding box center [98, 38] width 30 height 30
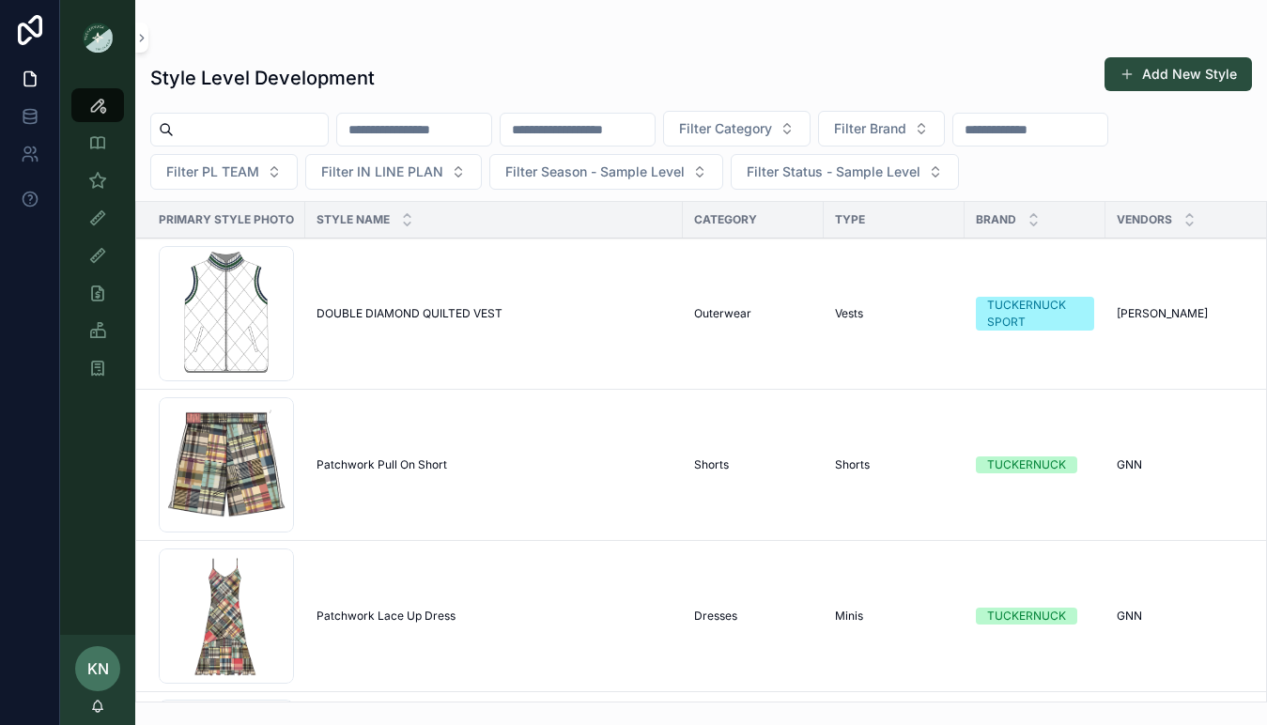
click at [574, 132] on input "scrollable content" at bounding box center [578, 129] width 154 height 26
type input "****"
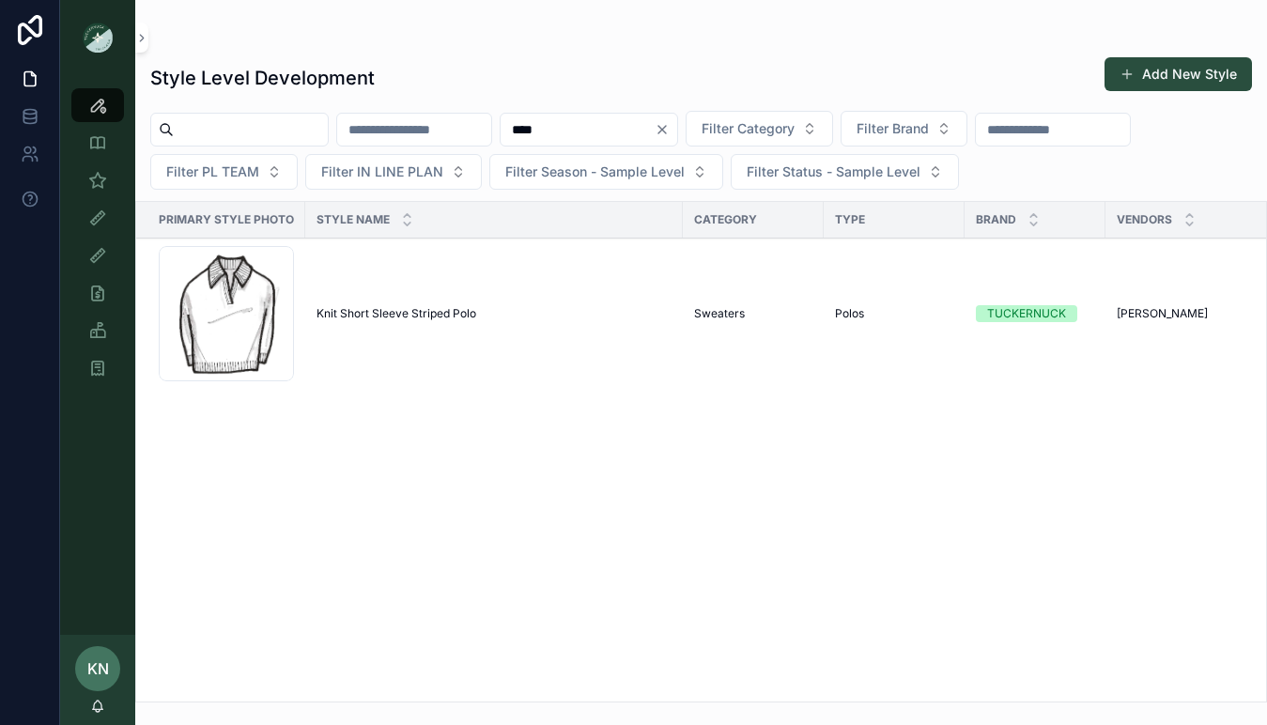
click at [108, 87] on div "Style View" at bounding box center [97, 105] width 75 height 38
click at [108, 108] on div "Style View" at bounding box center [98, 105] width 30 height 30
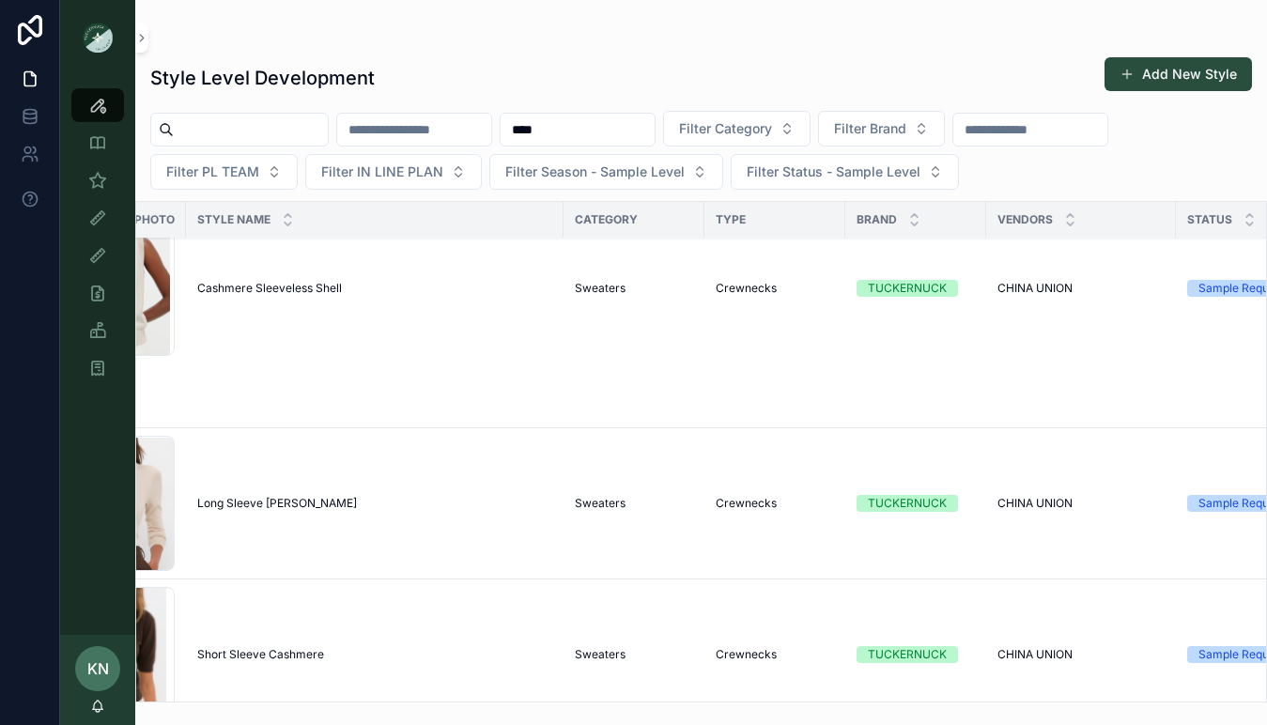
scroll to position [7313, 0]
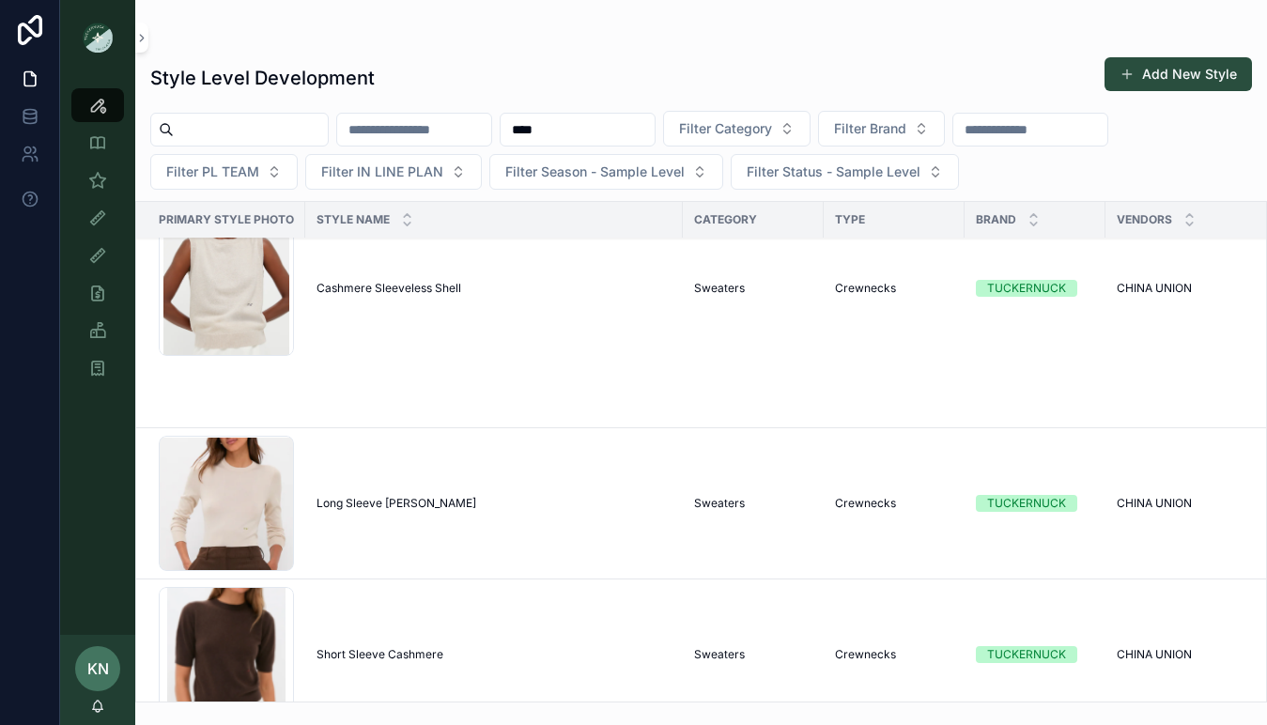
click at [328, 482] on td "Long Sleeve [PERSON_NAME] Sleeve [PERSON_NAME]" at bounding box center [493, 503] width 377 height 151
click at [331, 502] on span "Long Sleeve [PERSON_NAME]" at bounding box center [396, 503] width 160 height 15
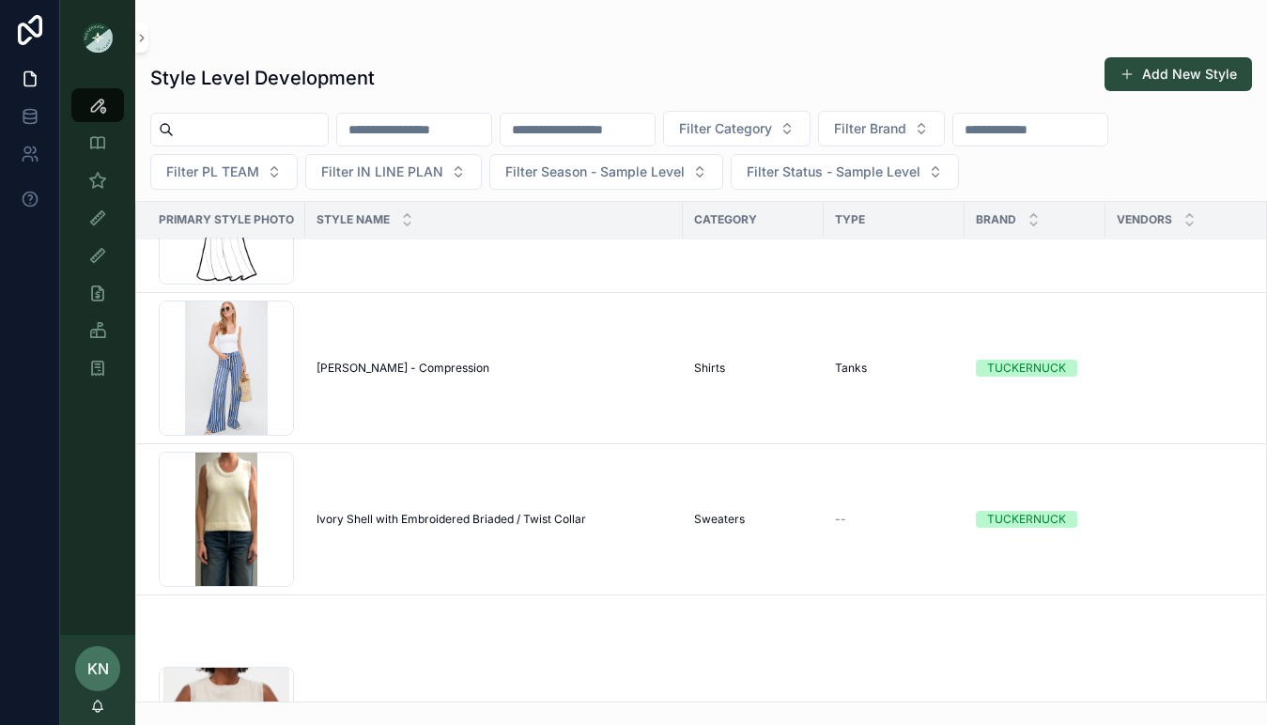
scroll to position [7639, 0]
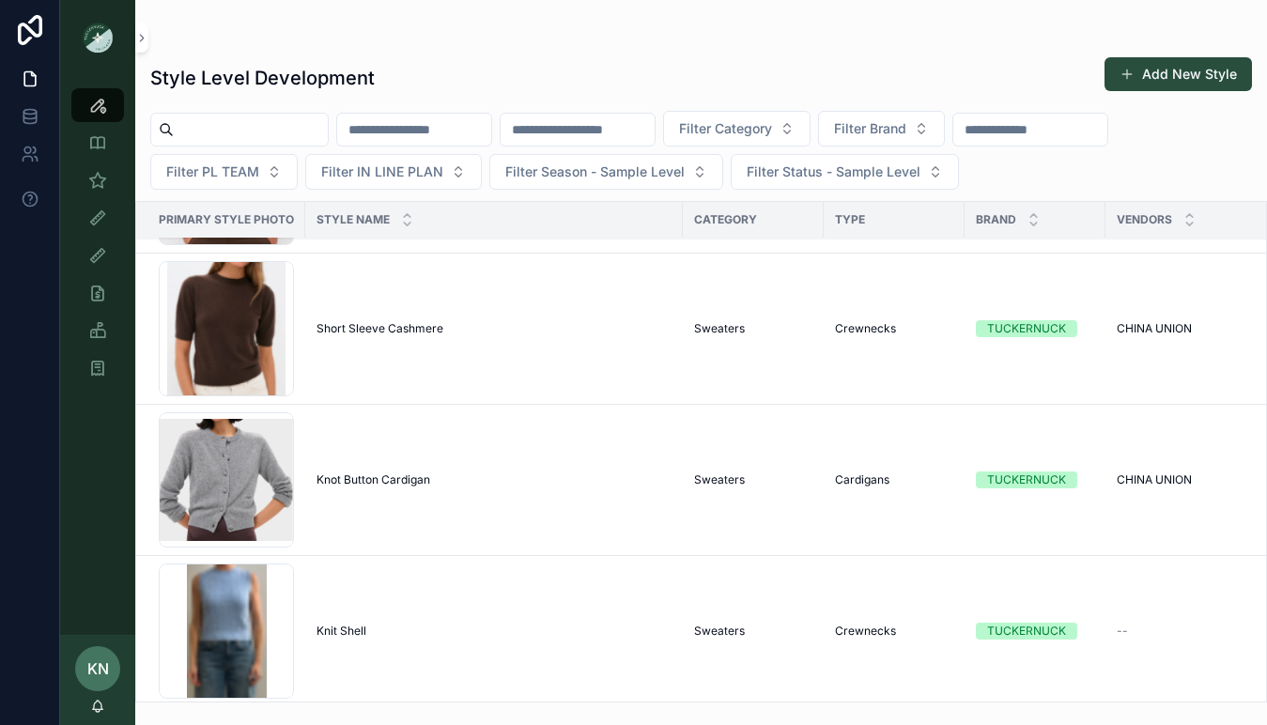
click at [381, 481] on span "Knot Button Cardigan" at bounding box center [373, 479] width 114 height 15
